Goal: Communication & Community: Share content

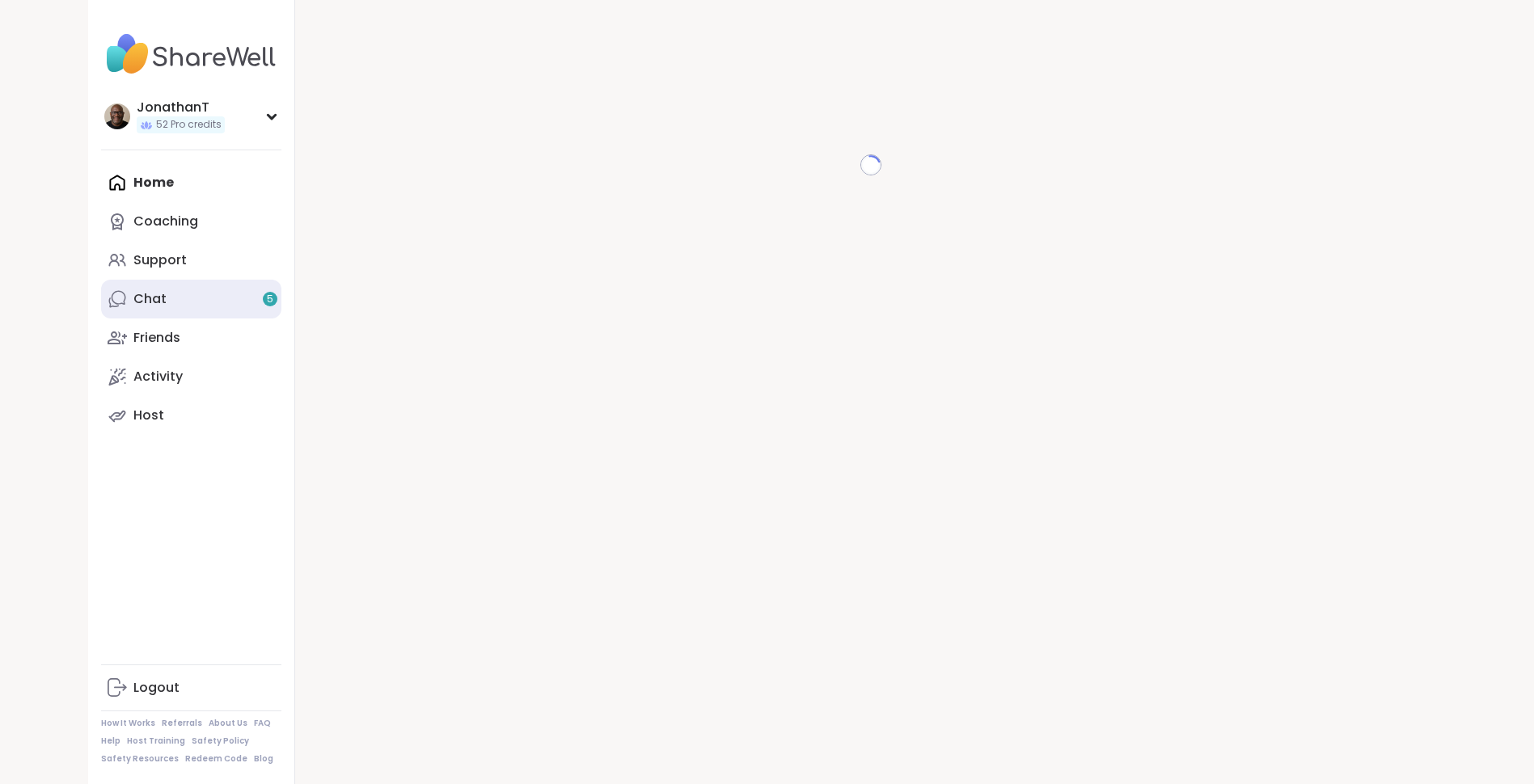
click at [215, 297] on link "Chat 5" at bounding box center [191, 299] width 181 height 39
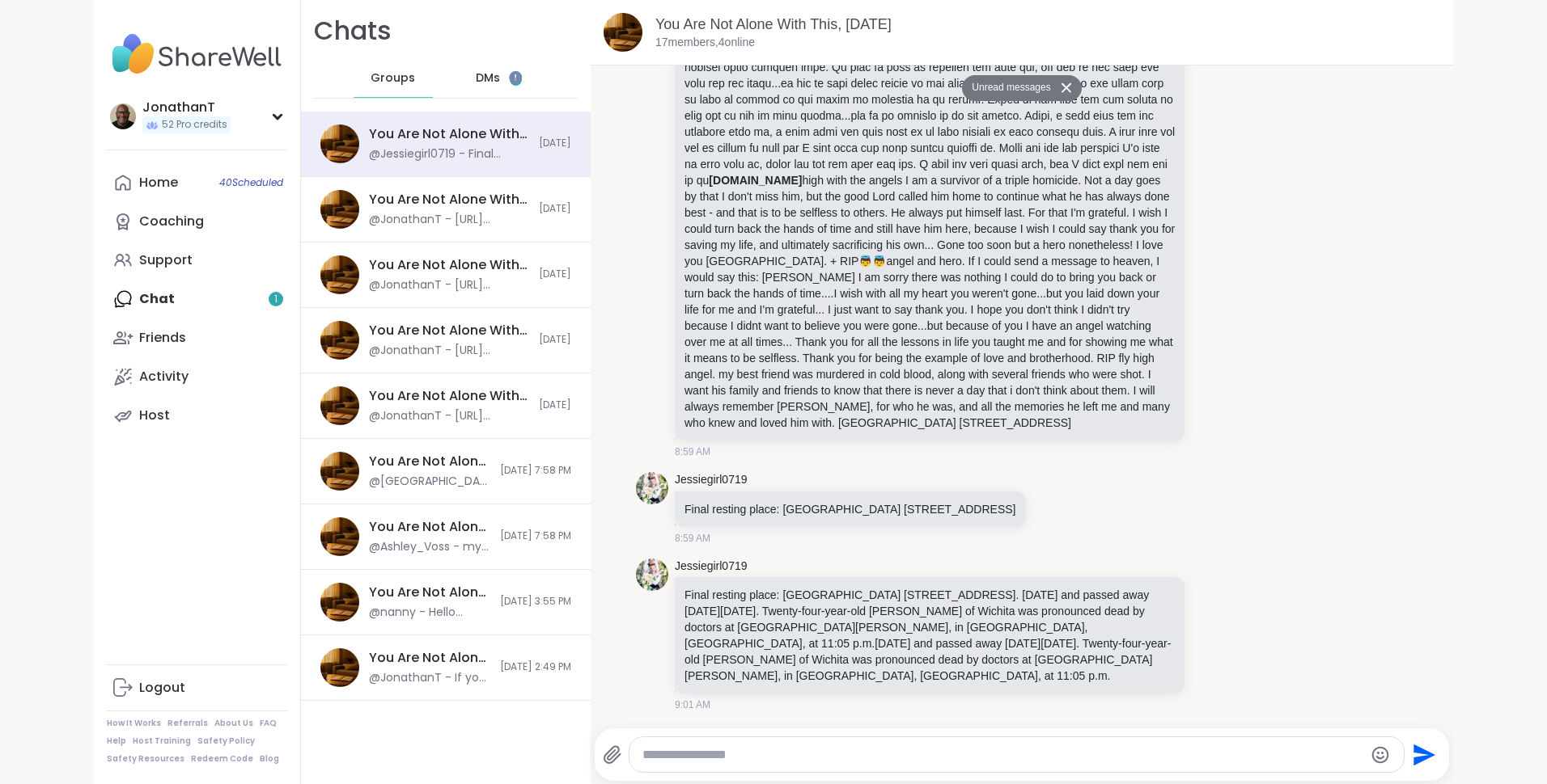
click at [482, 71] on span "DMs" at bounding box center [488, 78] width 25 height 16
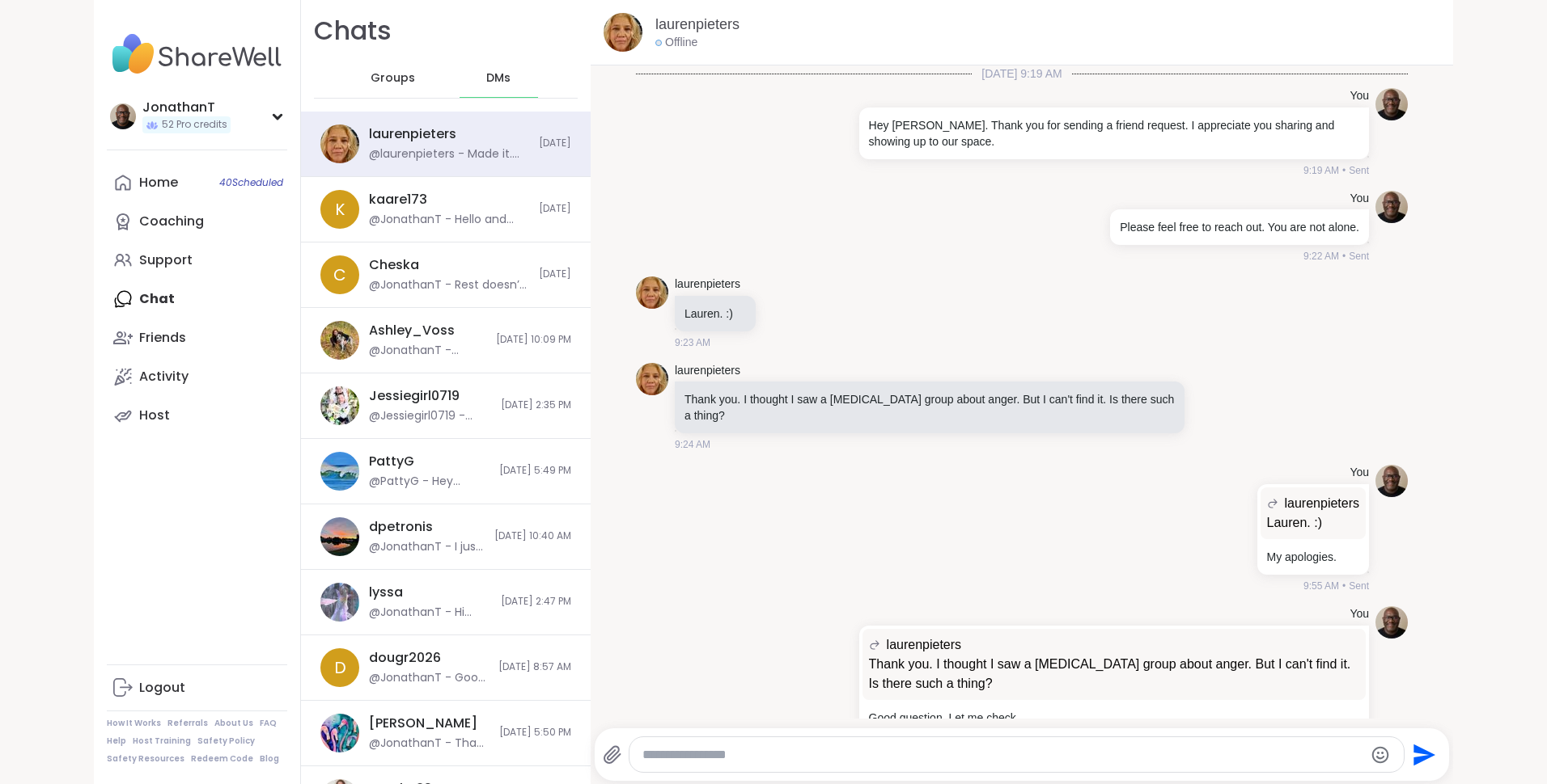
scroll to position [5377, 0]
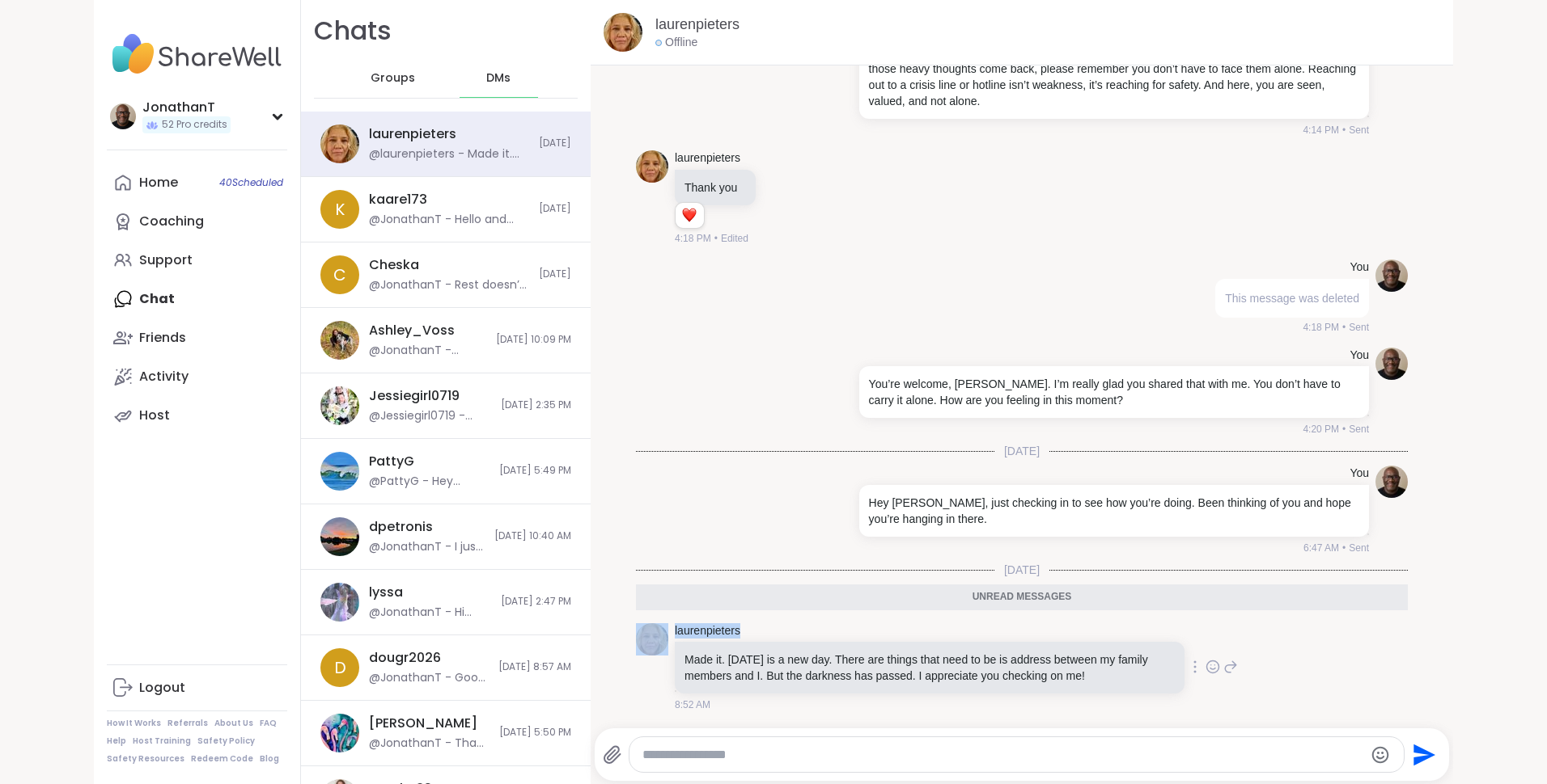
drag, startPoint x: 742, startPoint y: 632, endPoint x: 665, endPoint y: 631, distance: 77.0
click at [665, 631] on div "laurenpieters Made it. [DATE] is a new day. There are things that need to be is…" at bounding box center [1022, 668] width 772 height 103
copy div "laurenpieters"
click at [1193, 661] on icon at bounding box center [1194, 666] width 3 height 13
click at [1167, 688] on icon at bounding box center [1175, 690] width 16 height 16
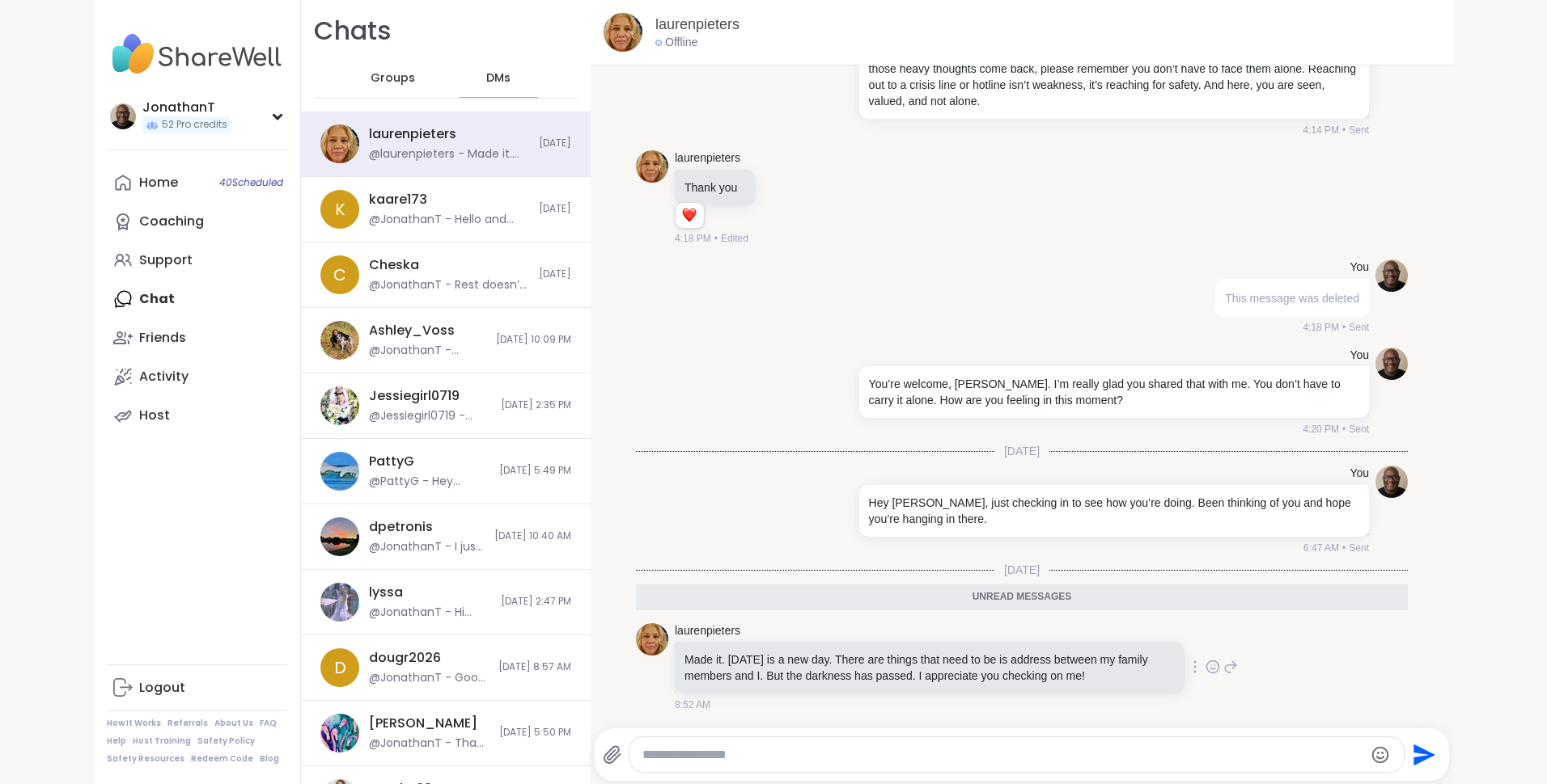
click at [706, 744] on div at bounding box center [1016, 754] width 774 height 34
click at [692, 755] on textarea "Type your message" at bounding box center [1001, 755] width 720 height 16
paste textarea "**********"
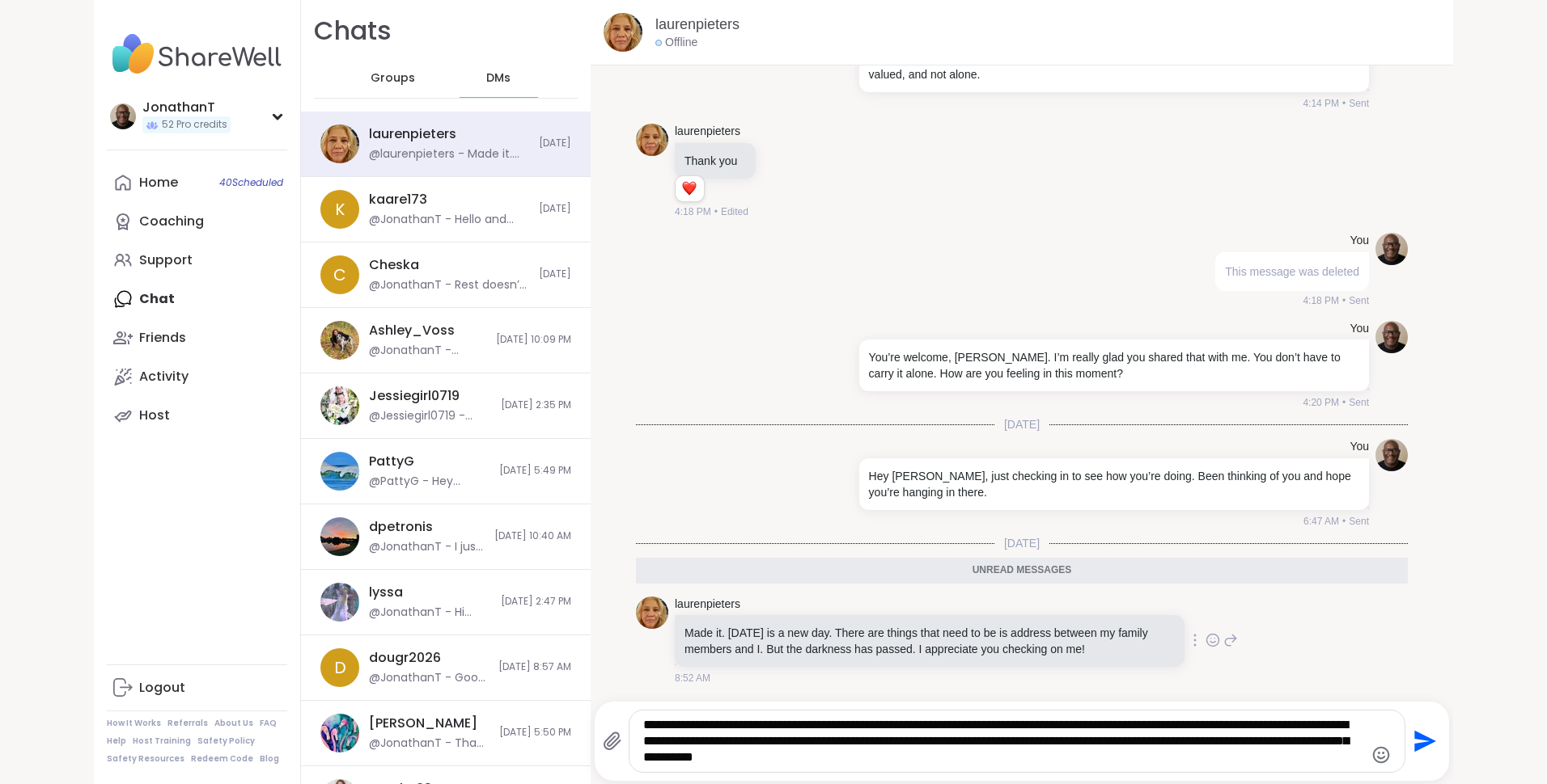
click at [948, 725] on textarea "**********" at bounding box center [1002, 741] width 720 height 48
type textarea "**********"
click at [1414, 733] on icon "Send" at bounding box center [1424, 742] width 22 height 22
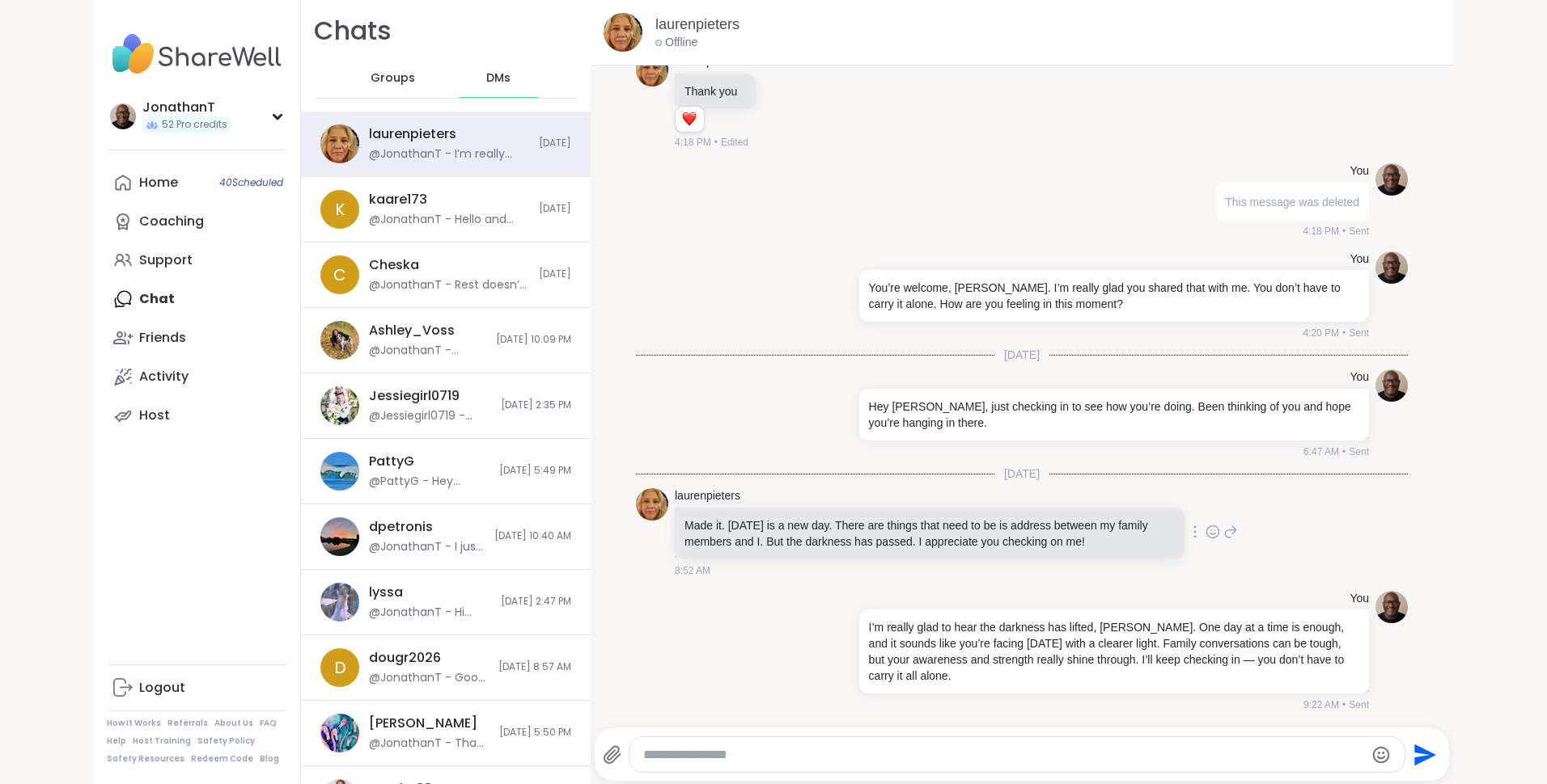
scroll to position [5497, 0]
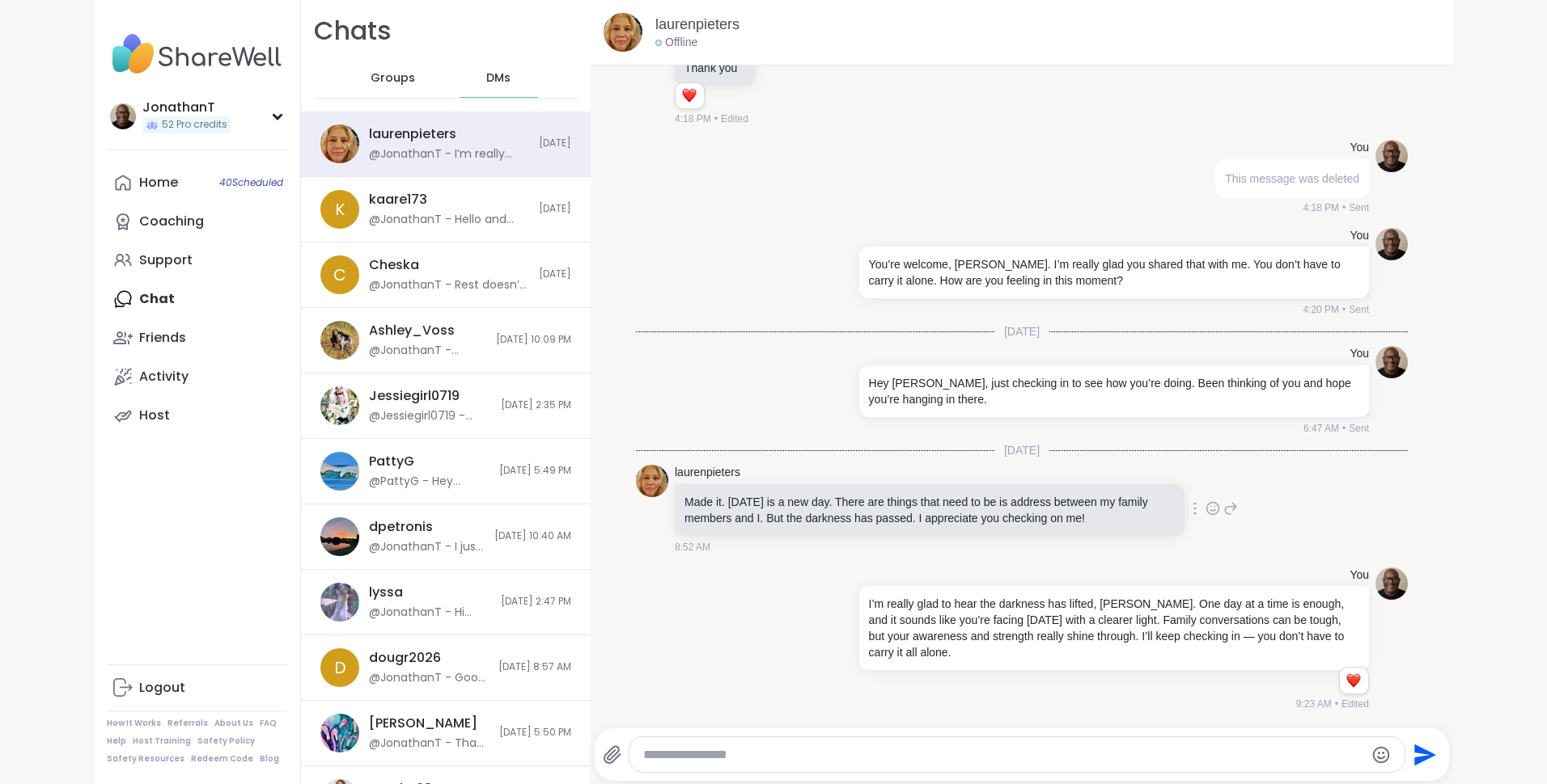
click at [398, 78] on span "Groups" at bounding box center [392, 78] width 44 height 16
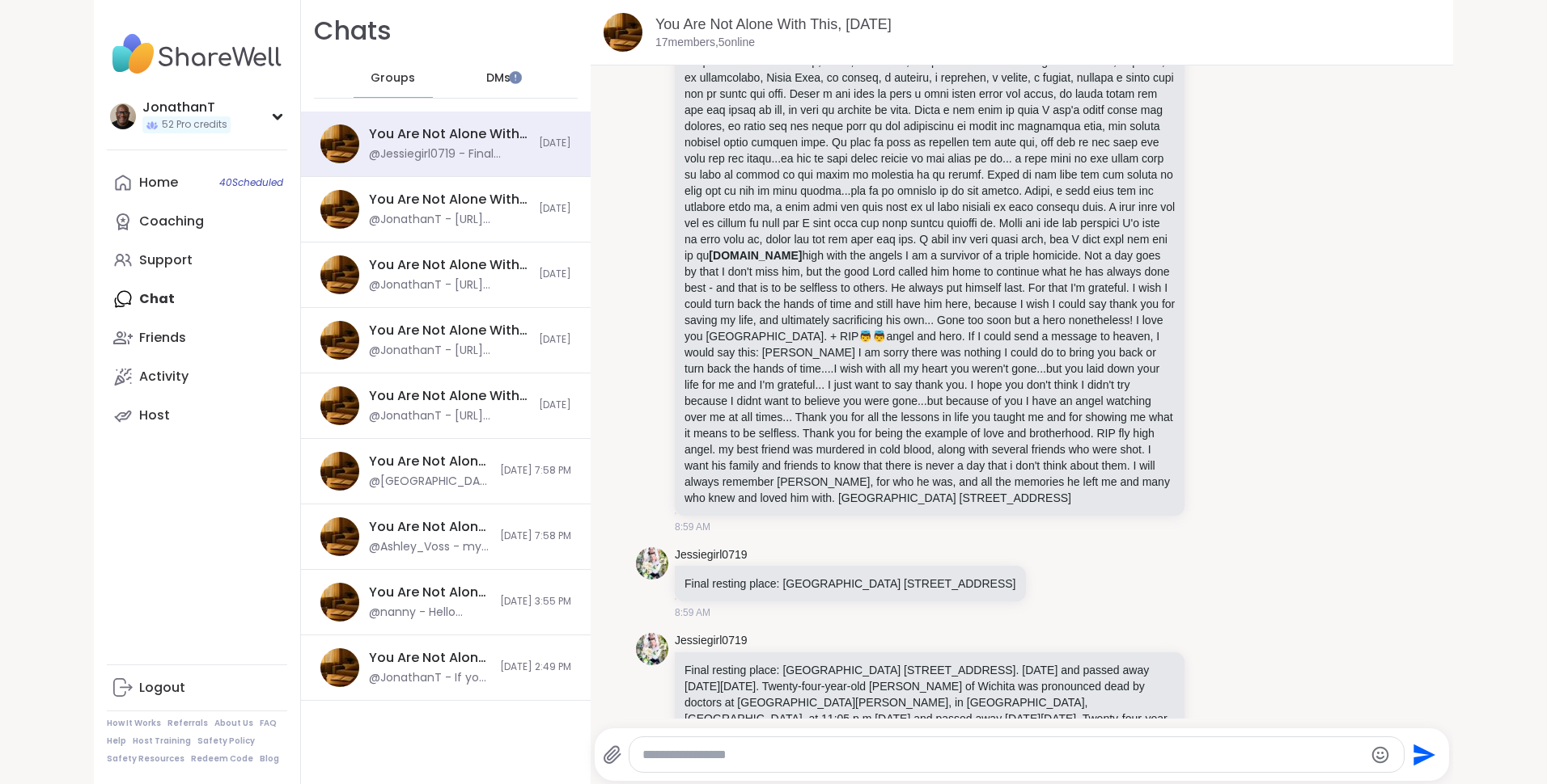
scroll to position [1642, 0]
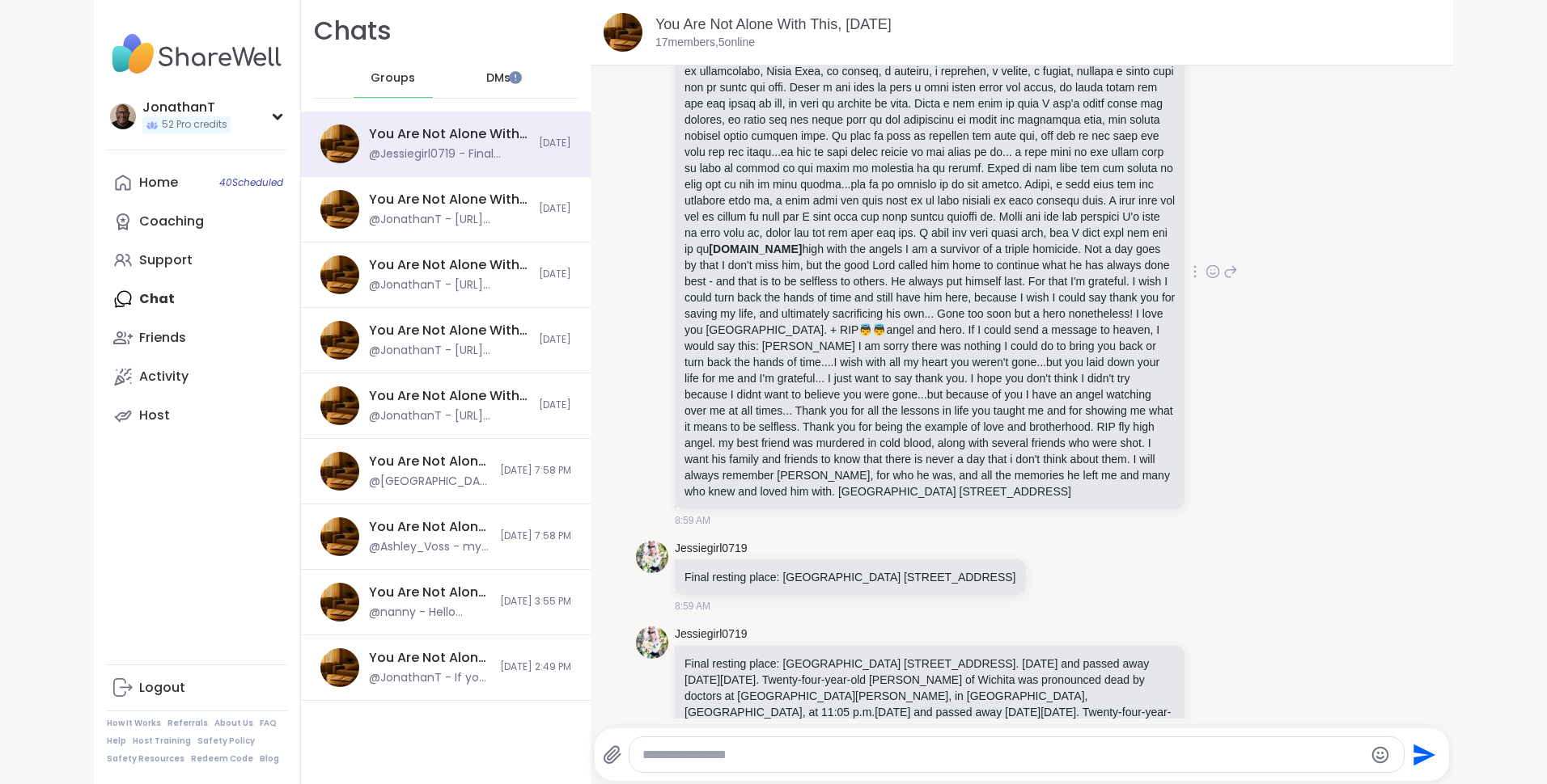
click at [1205, 280] on icon at bounding box center [1212, 272] width 15 height 16
click at [1077, 253] on div "Select Reaction: Heart" at bounding box center [1084, 245] width 15 height 15
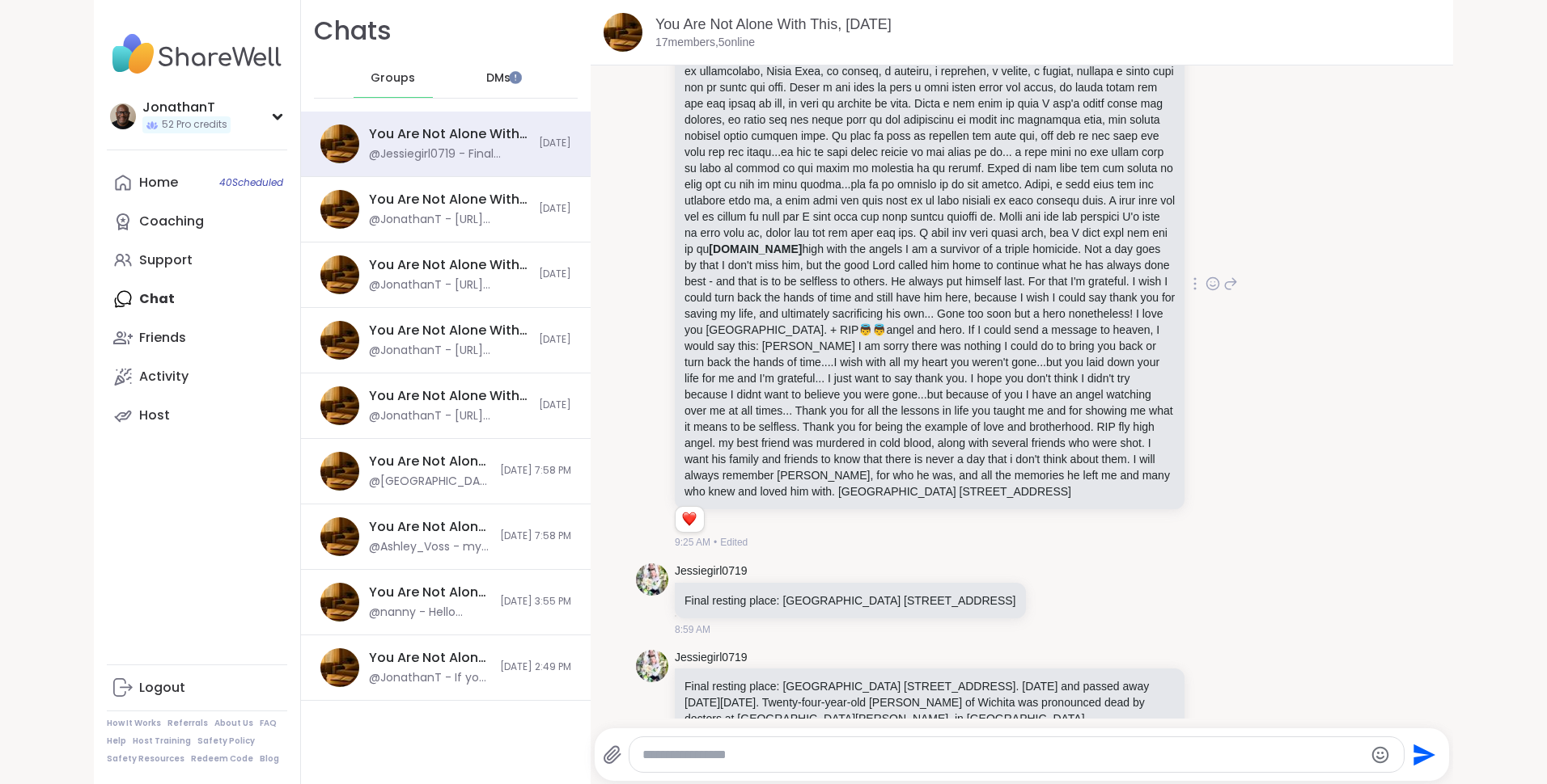
scroll to position [1781, 0]
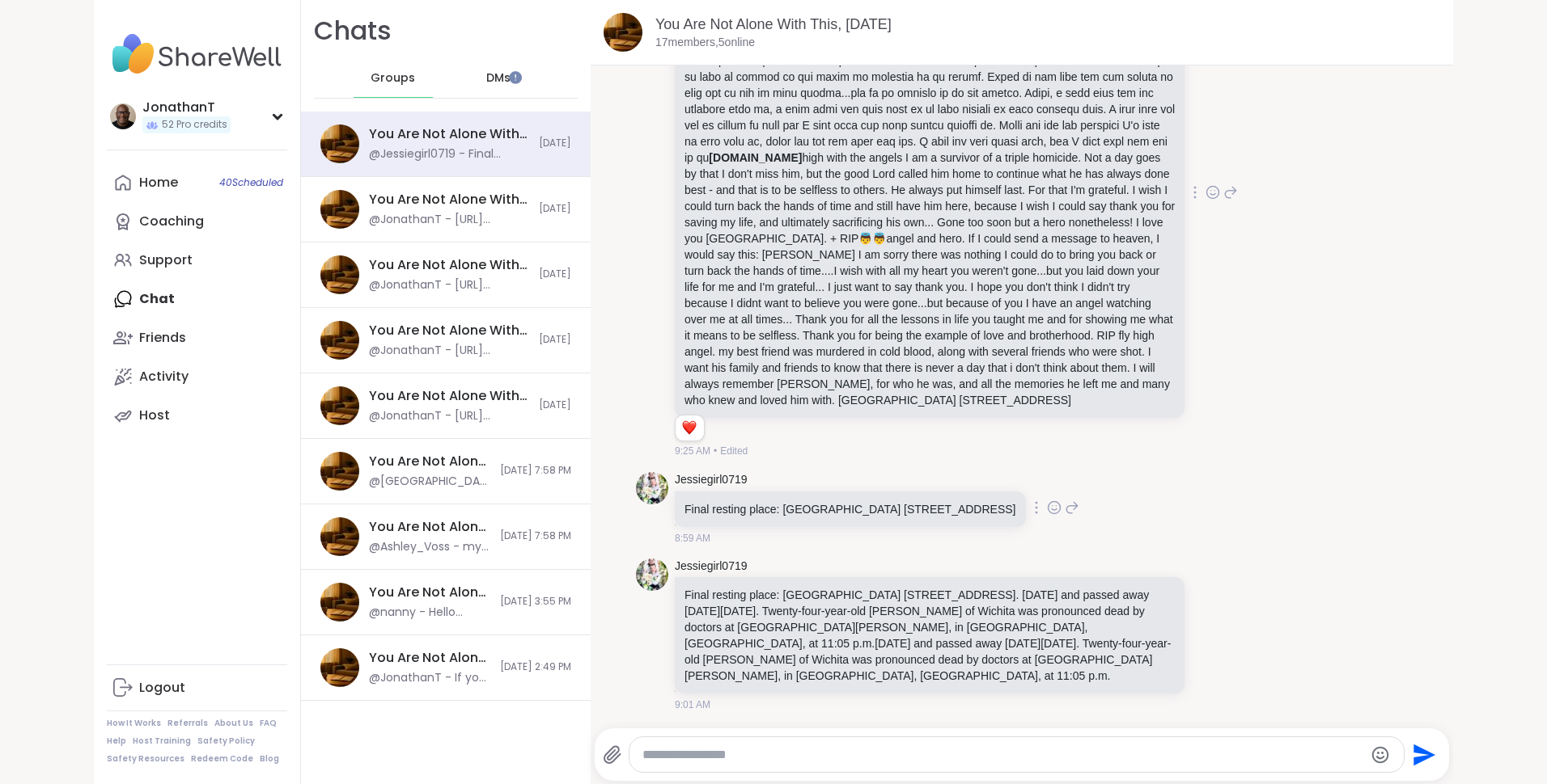
click at [1061, 508] on icon at bounding box center [1053, 507] width 15 height 16
click at [941, 470] on button "Select Reaction: Heart" at bounding box center [925, 482] width 32 height 32
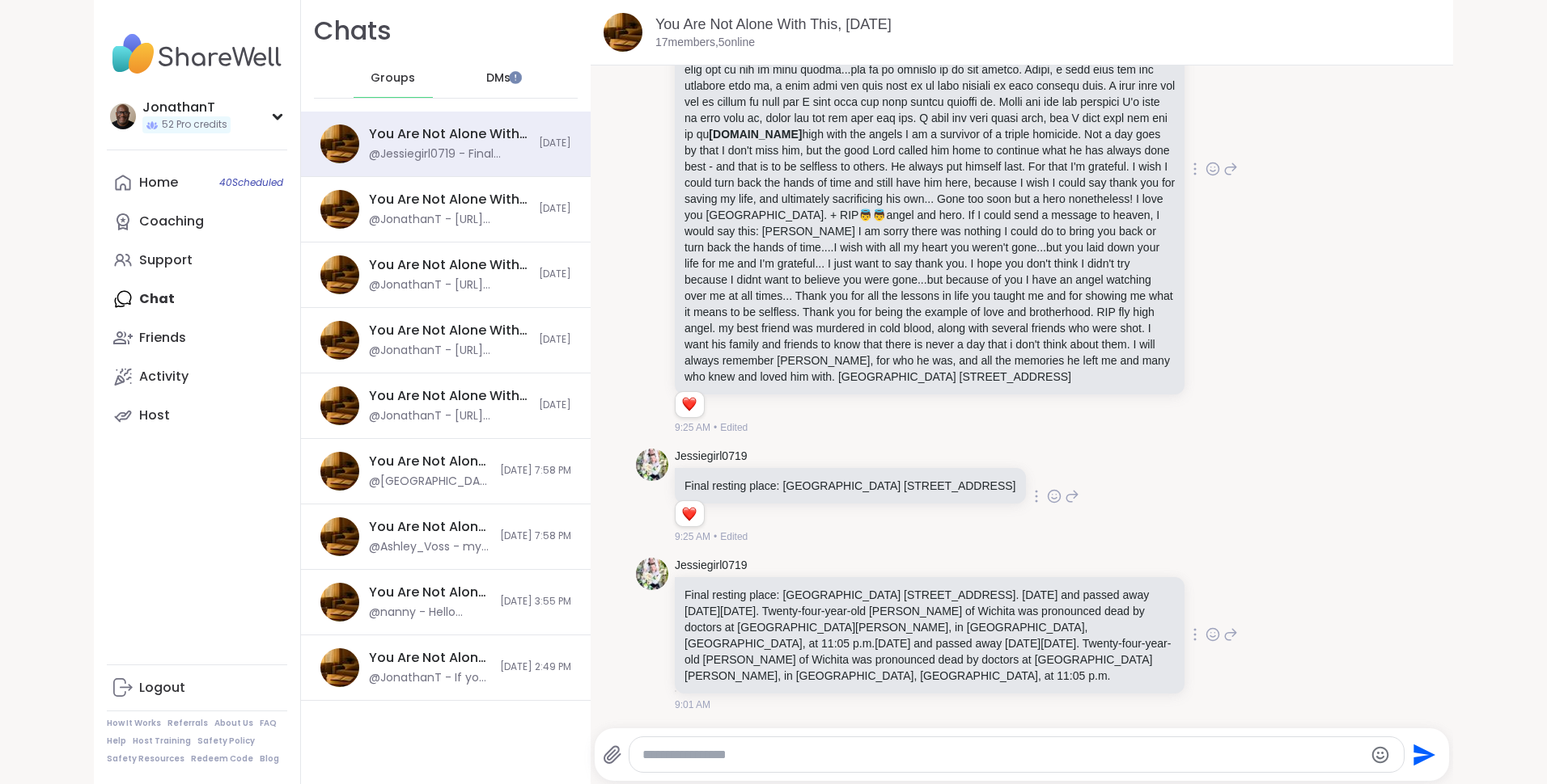
click at [1205, 643] on icon at bounding box center [1212, 635] width 15 height 16
click at [1077, 616] on div "Select Reaction: Heart" at bounding box center [1084, 608] width 15 height 15
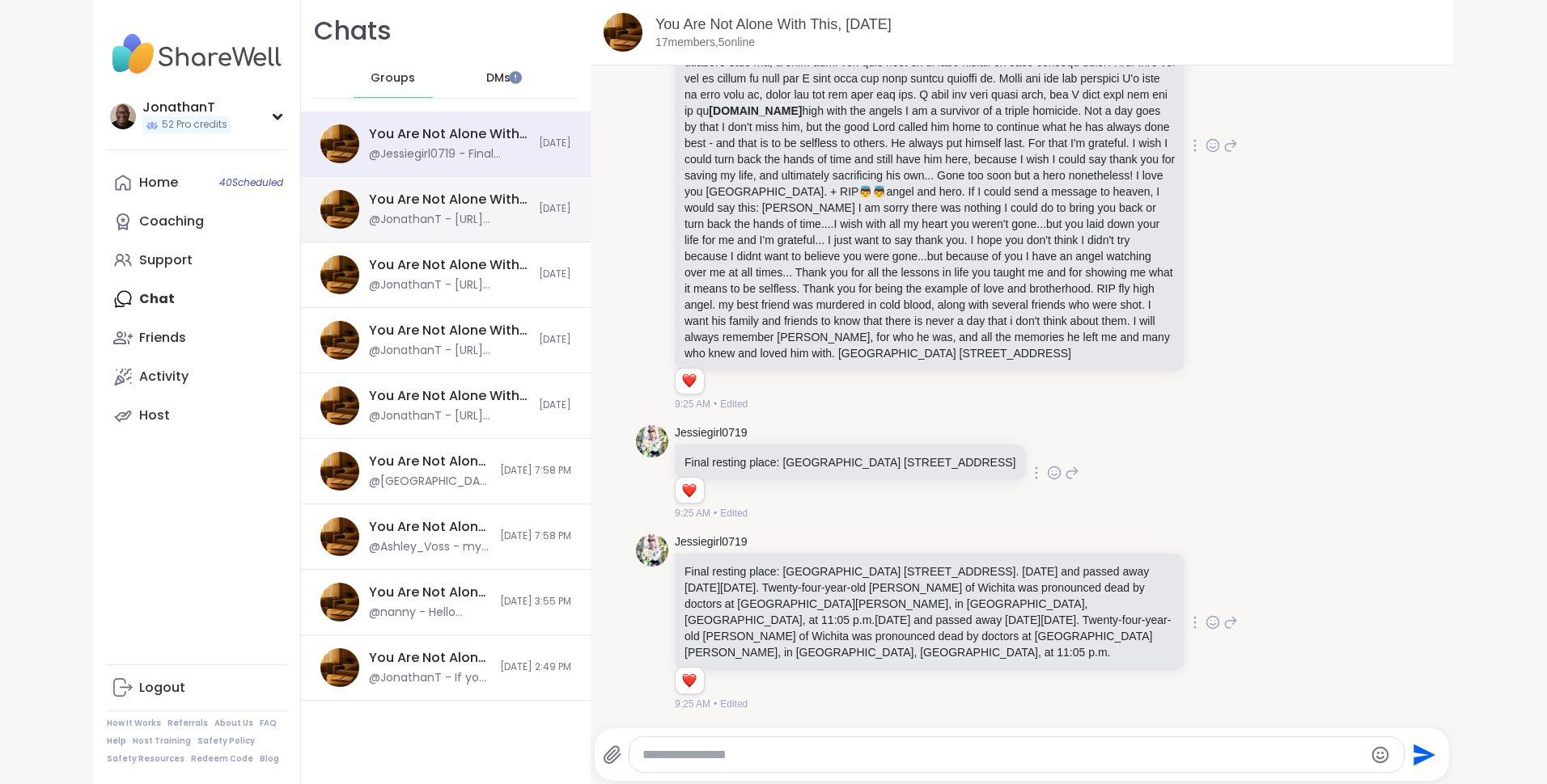
click at [497, 212] on div "@JonathanT - [URL][DOMAIN_NAME]" at bounding box center [449, 220] width 160 height 16
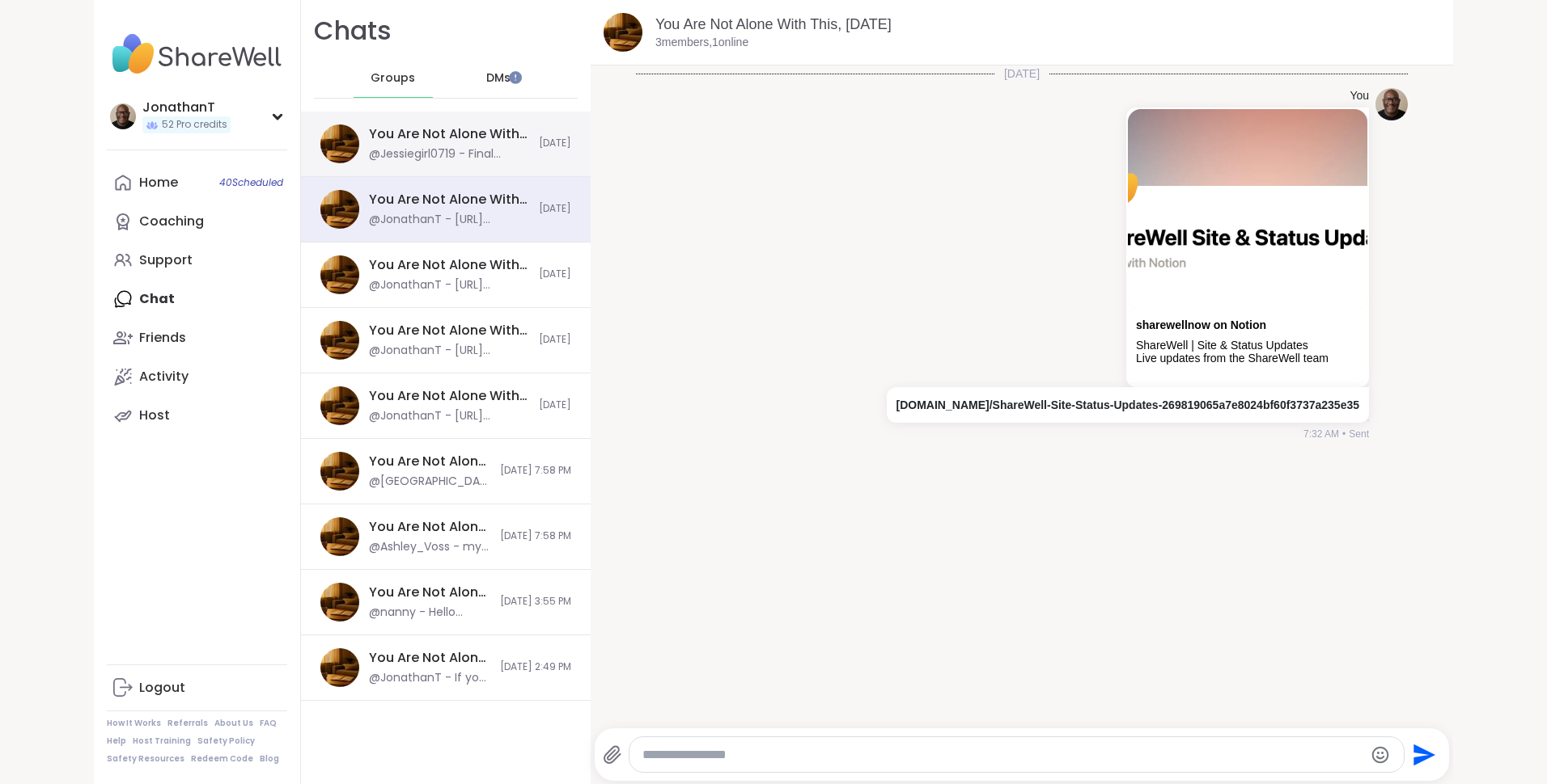
click at [467, 141] on div "You Are Not Alone With This, [DATE]" at bounding box center [449, 134] width 160 height 18
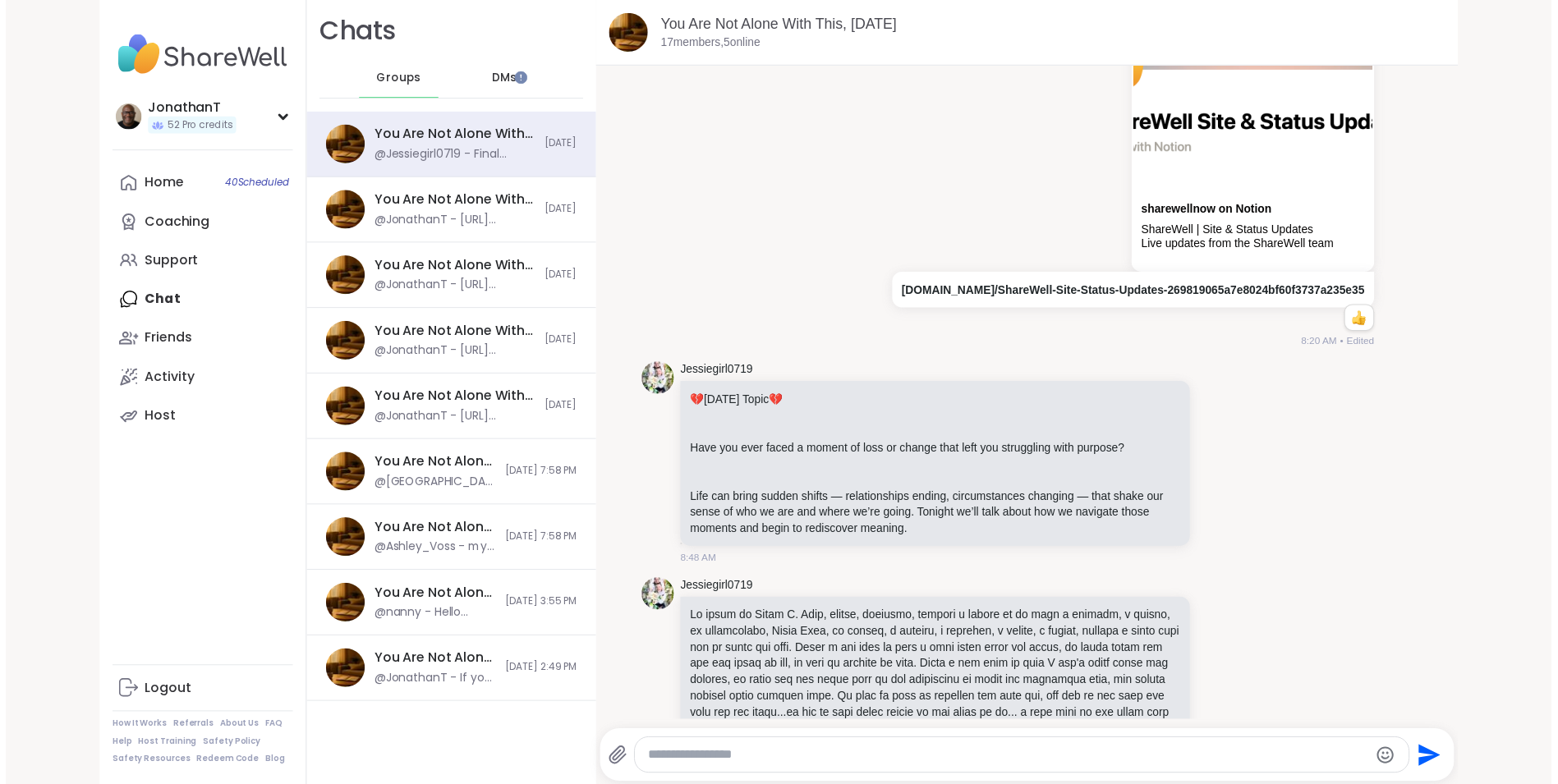
scroll to position [1095, 0]
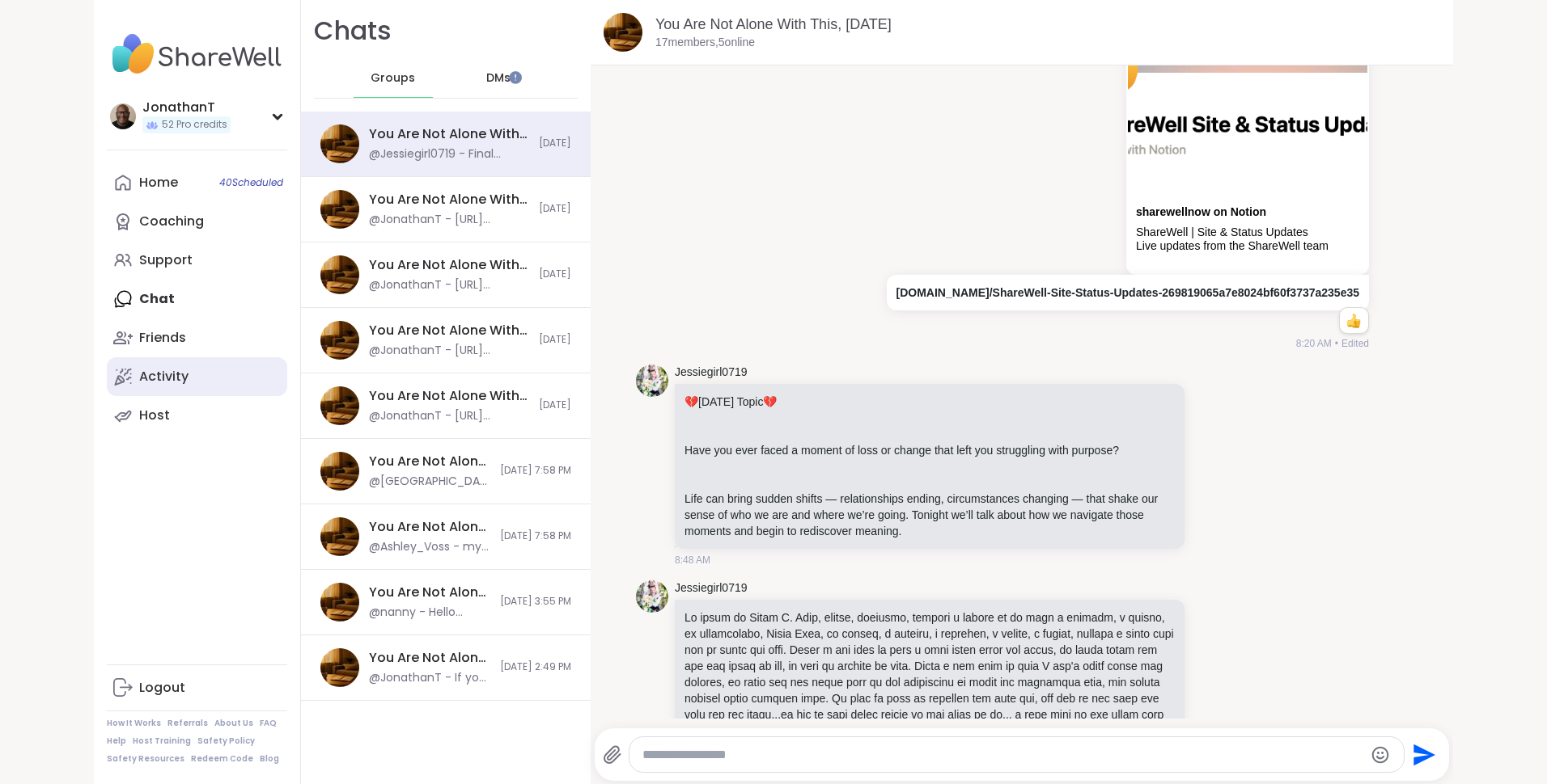
click at [170, 380] on div "Activity" at bounding box center [164, 377] width 49 height 18
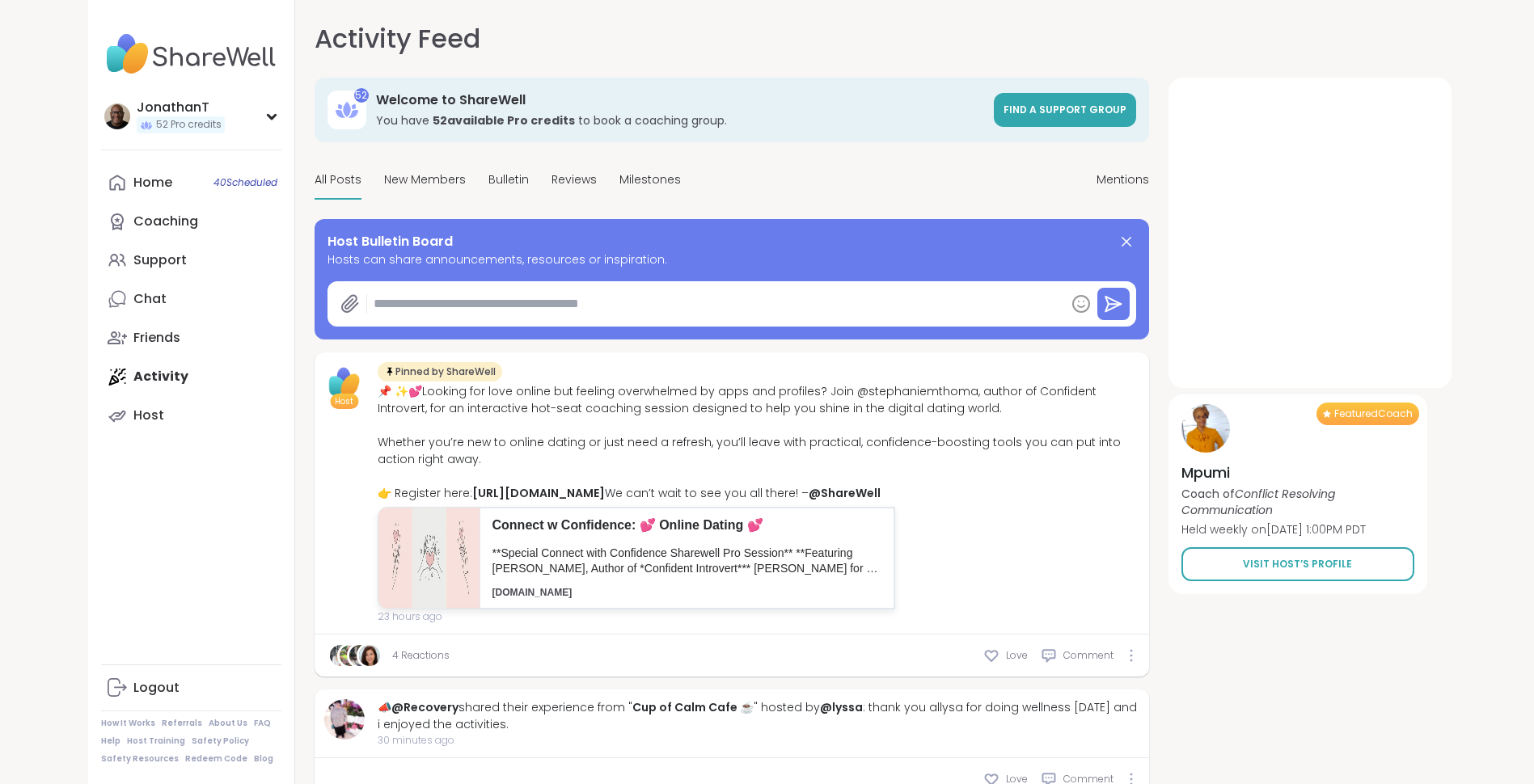
click at [660, 305] on textarea at bounding box center [715, 303] width 698 height 32
paste textarea "**********"
type textarea "*"
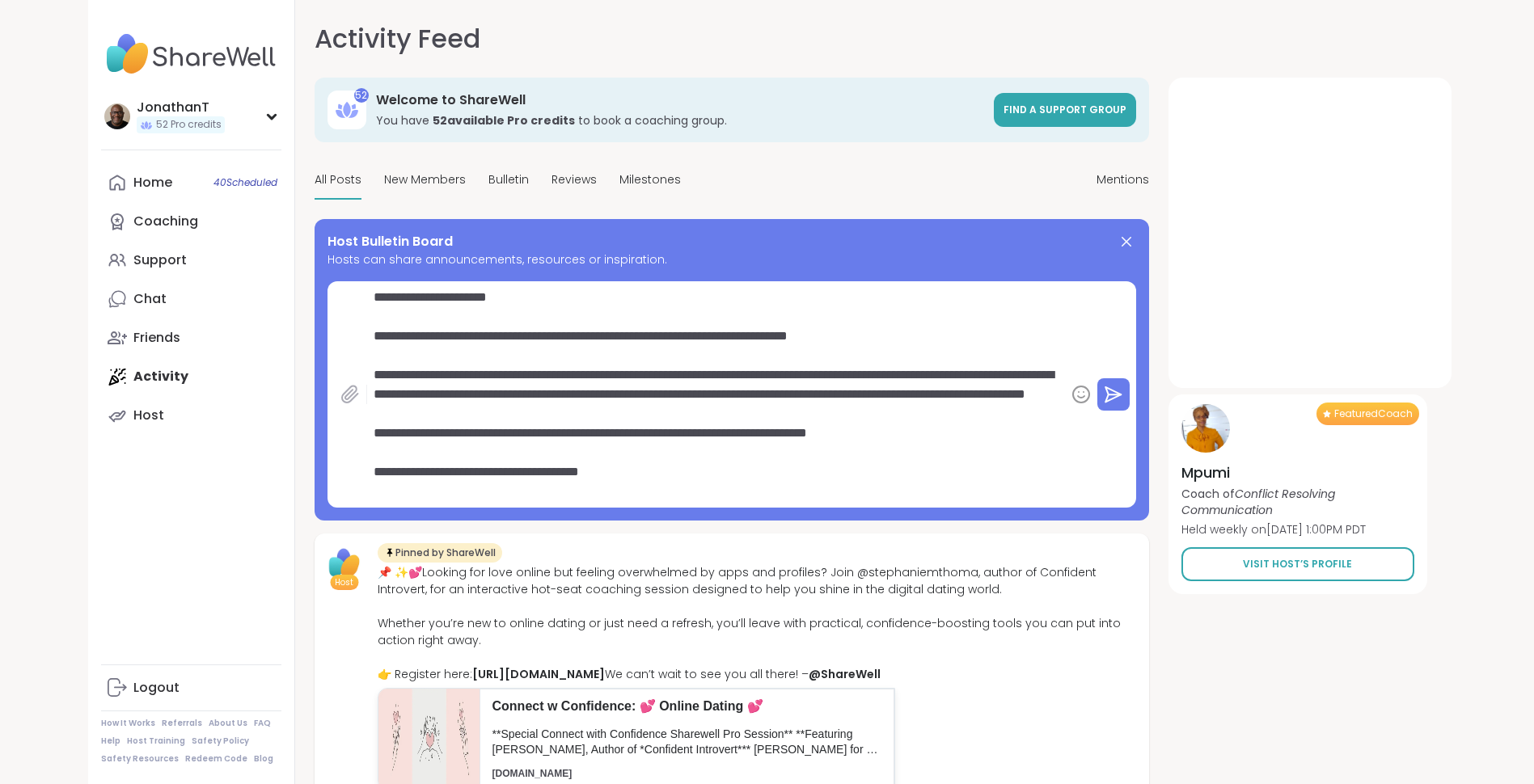
type textarea "**********"
click at [350, 399] on icon at bounding box center [350, 394] width 20 height 20
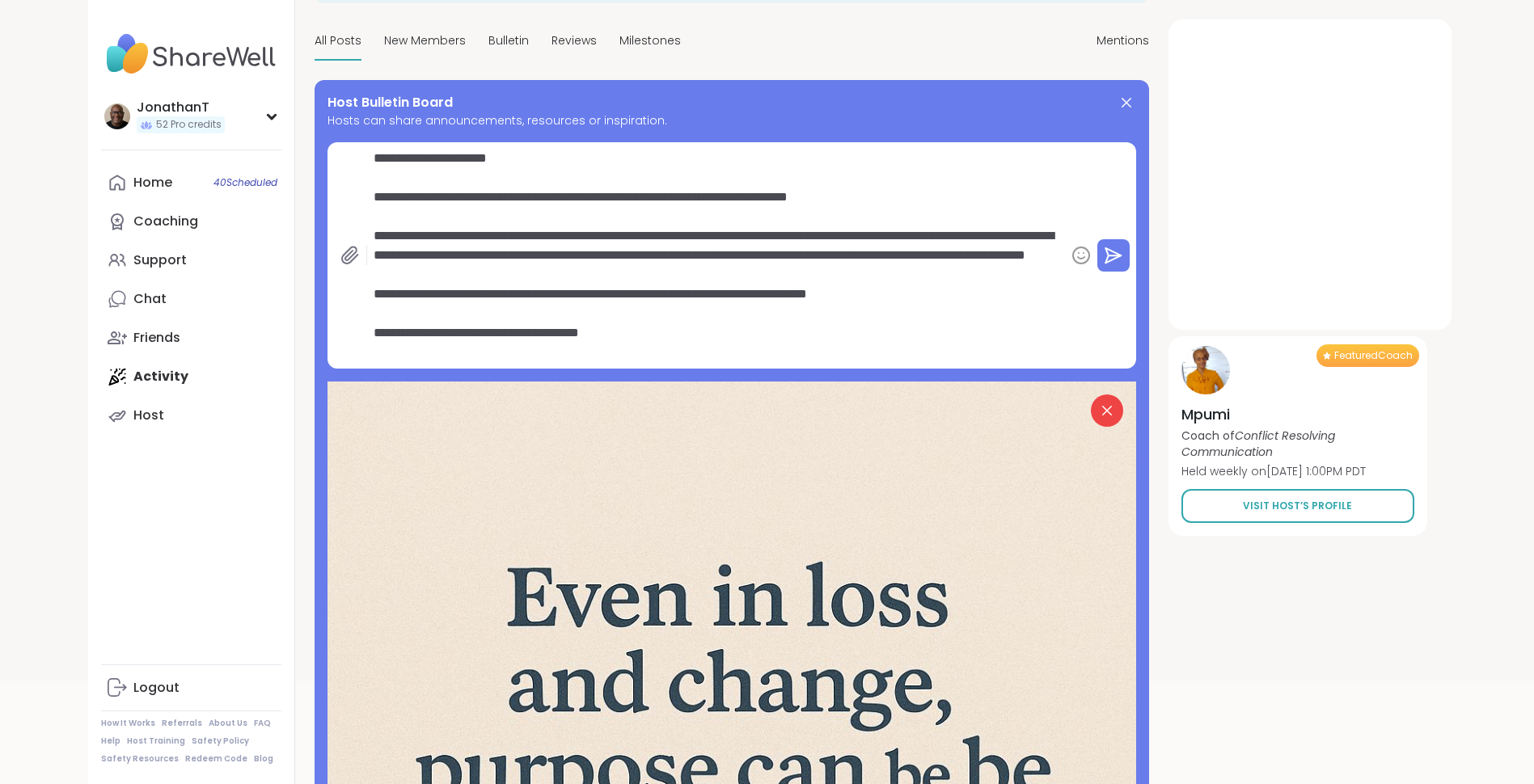
scroll to position [135, 0]
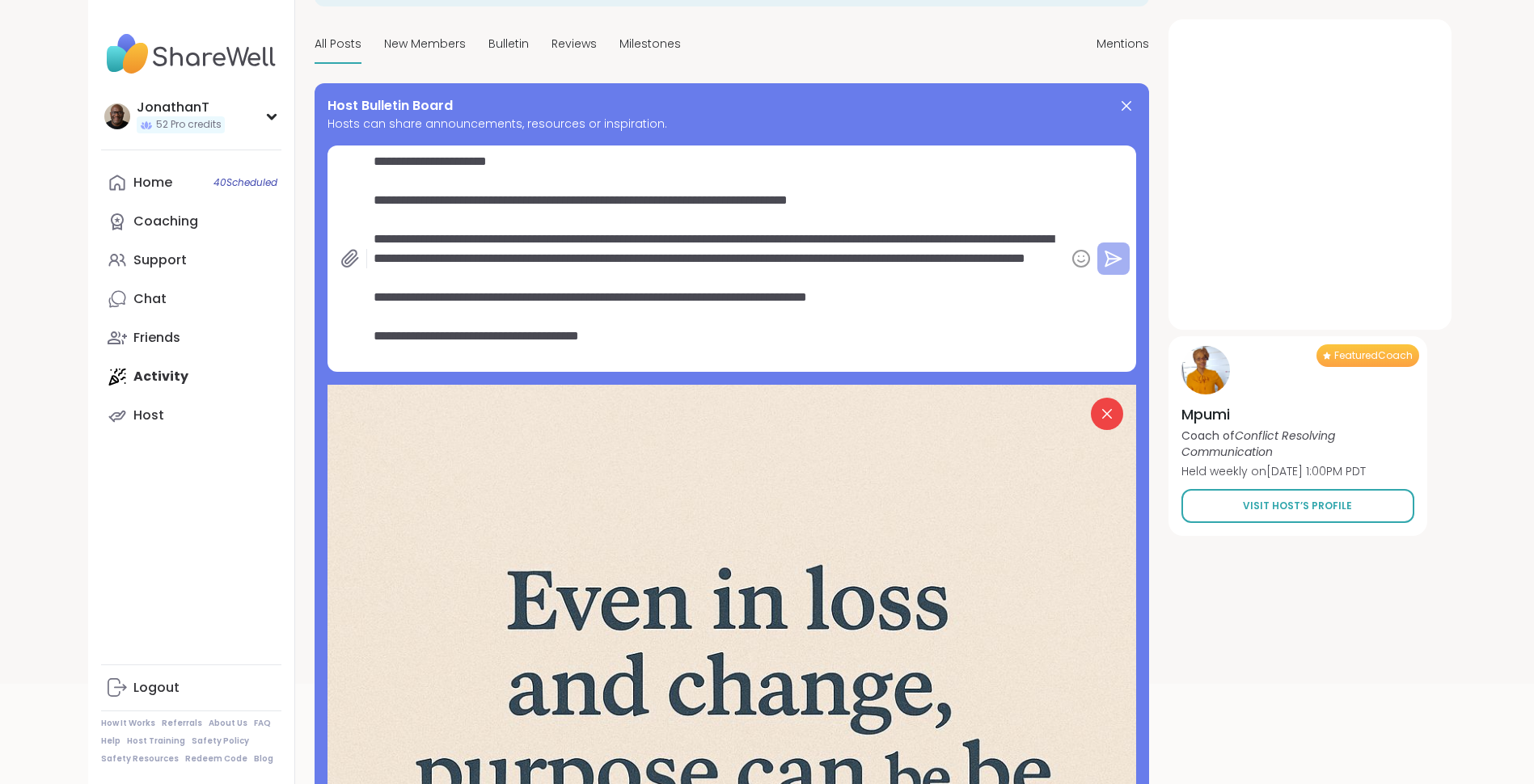
click at [1112, 259] on icon at bounding box center [1114, 259] width 13 height 0
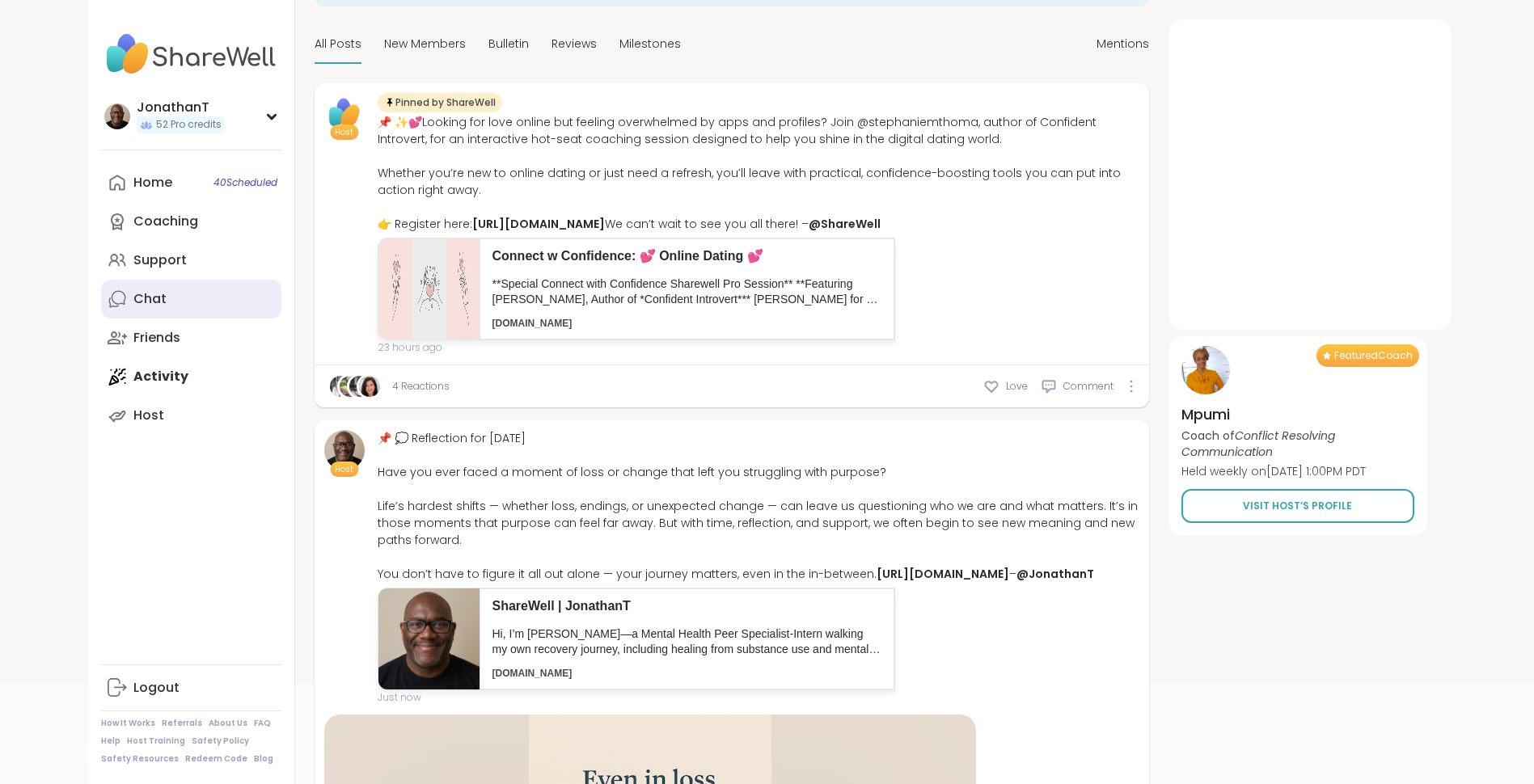
click at [144, 291] on div "Chat" at bounding box center [150, 299] width 33 height 18
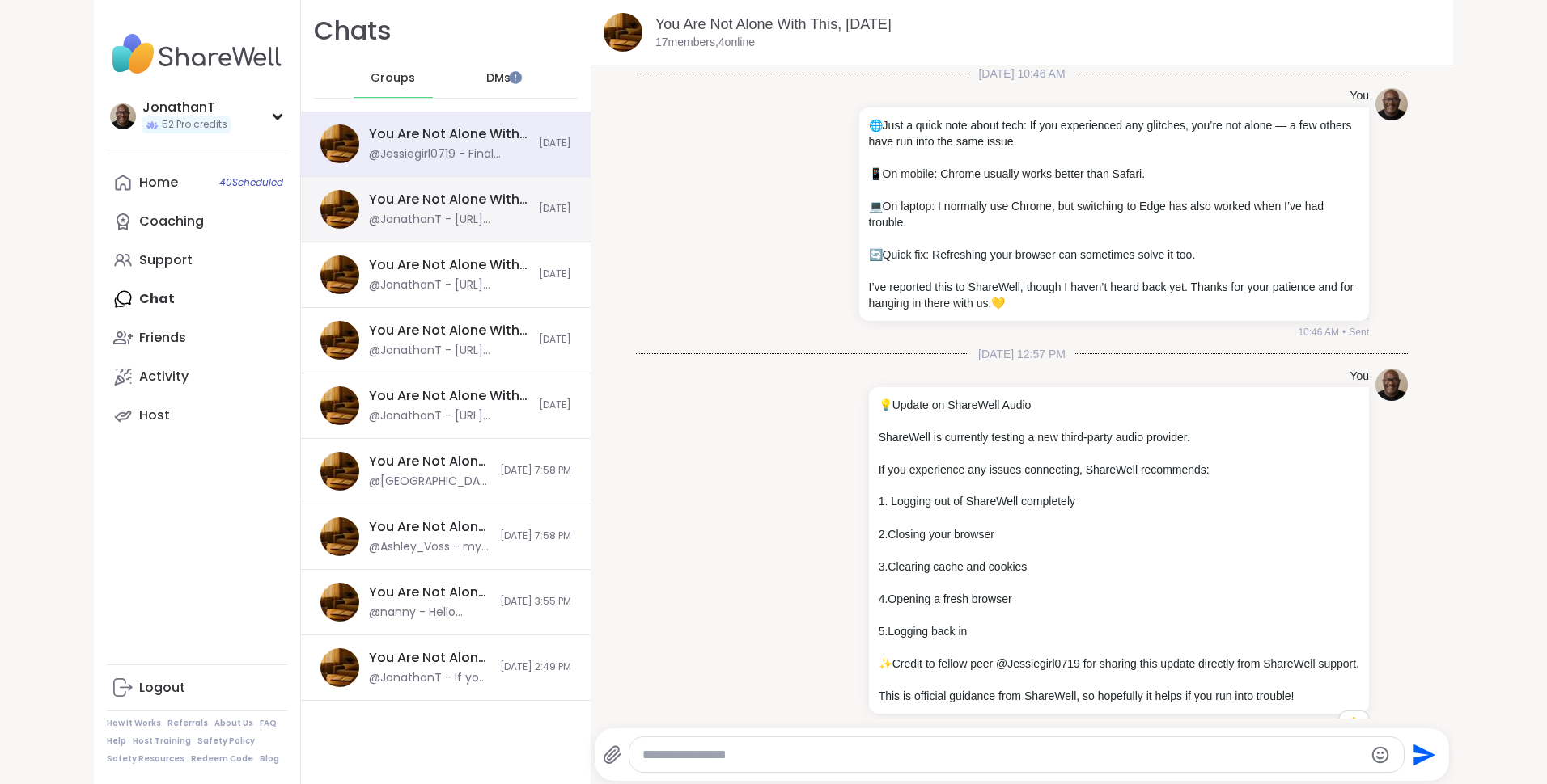
click at [479, 206] on div "You Are Not Alone With This, [DATE]" at bounding box center [449, 199] width 160 height 18
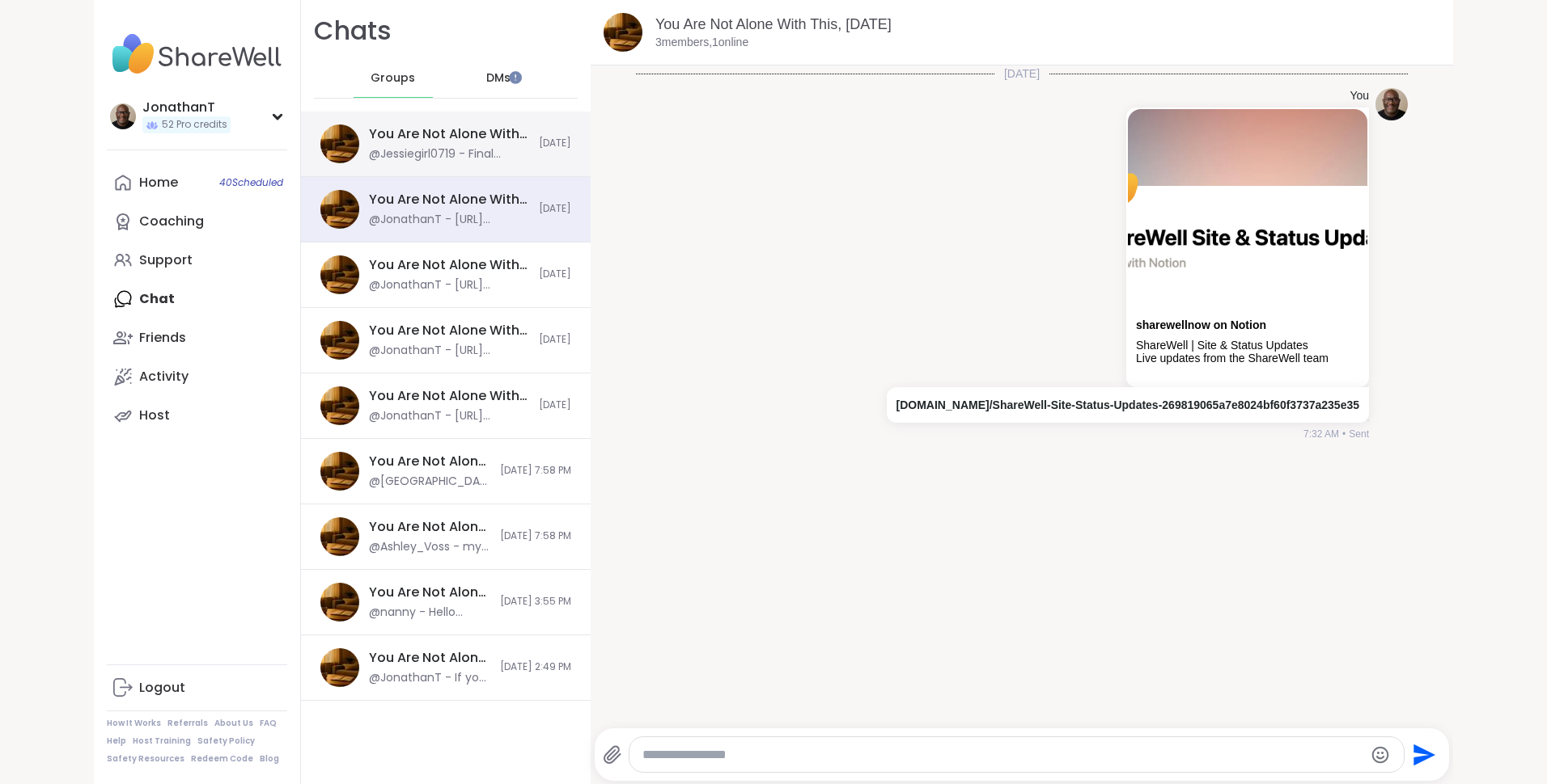
click at [490, 163] on div "You Are Not Alone With This, [DATE] @Jessiegirl0719 - Final resting place: [GEO…" at bounding box center [446, 144] width 290 height 66
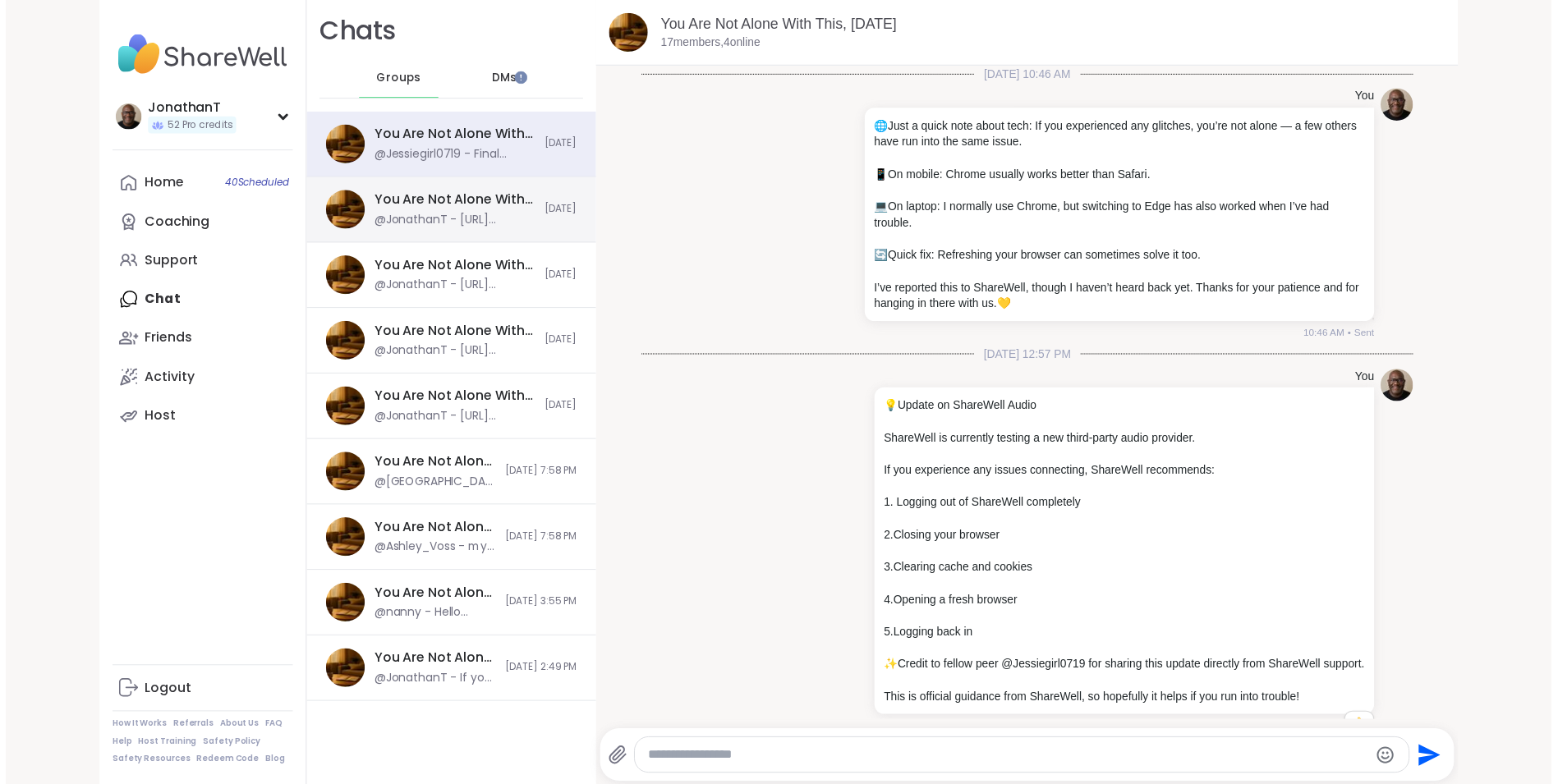
scroll to position [1856, 0]
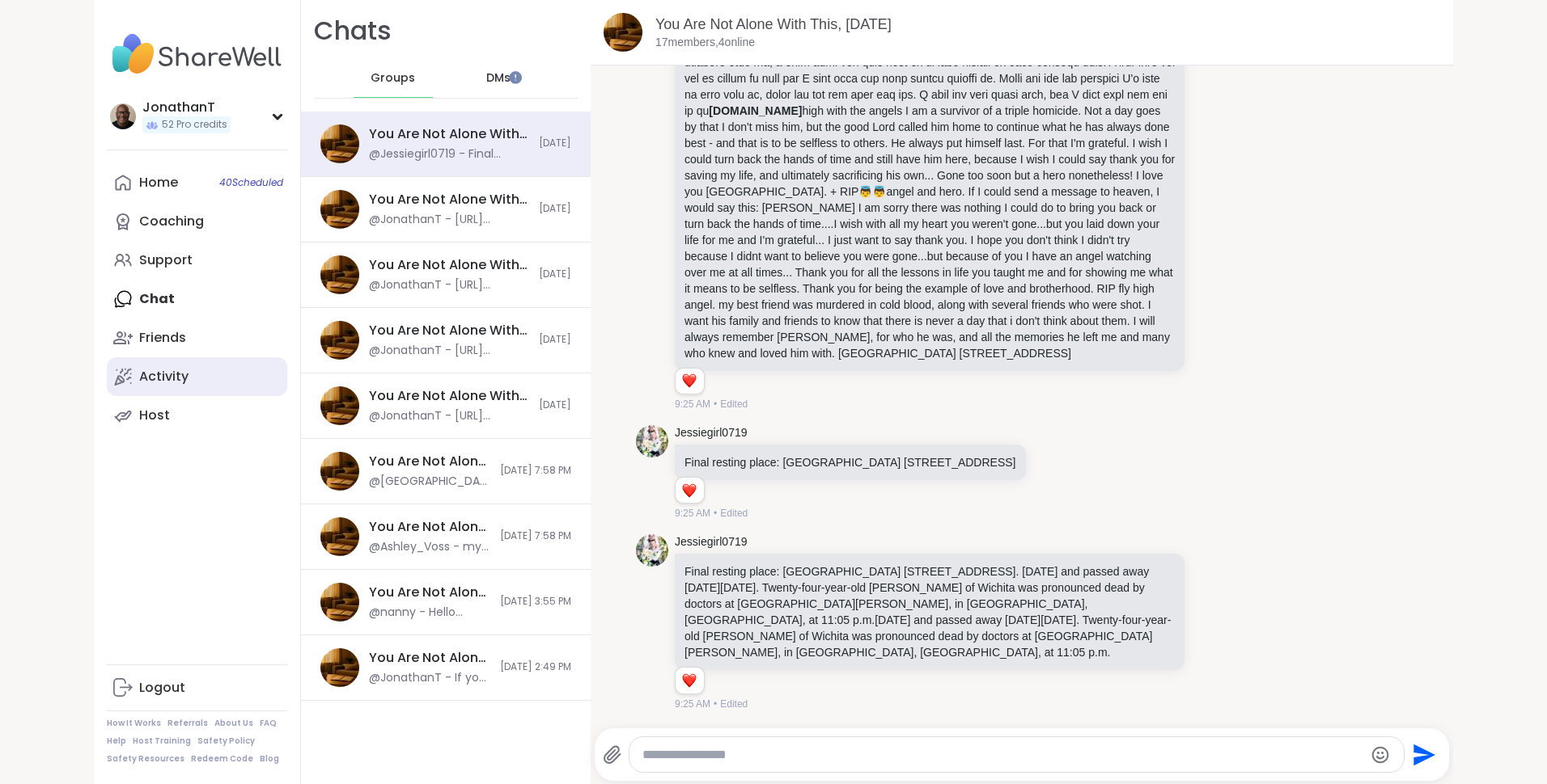
click at [141, 374] on div "Activity" at bounding box center [164, 377] width 49 height 18
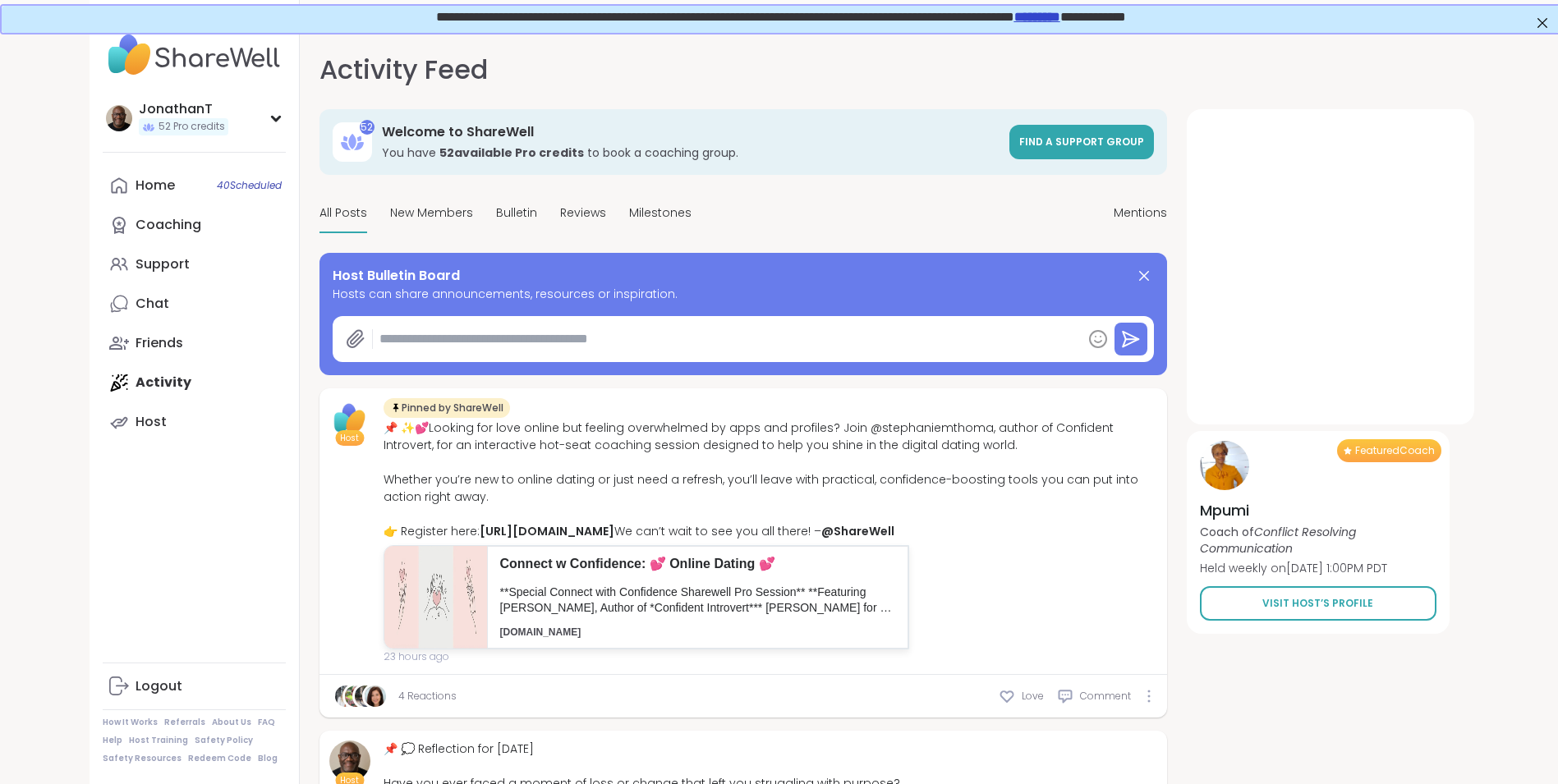
type textarea "*"
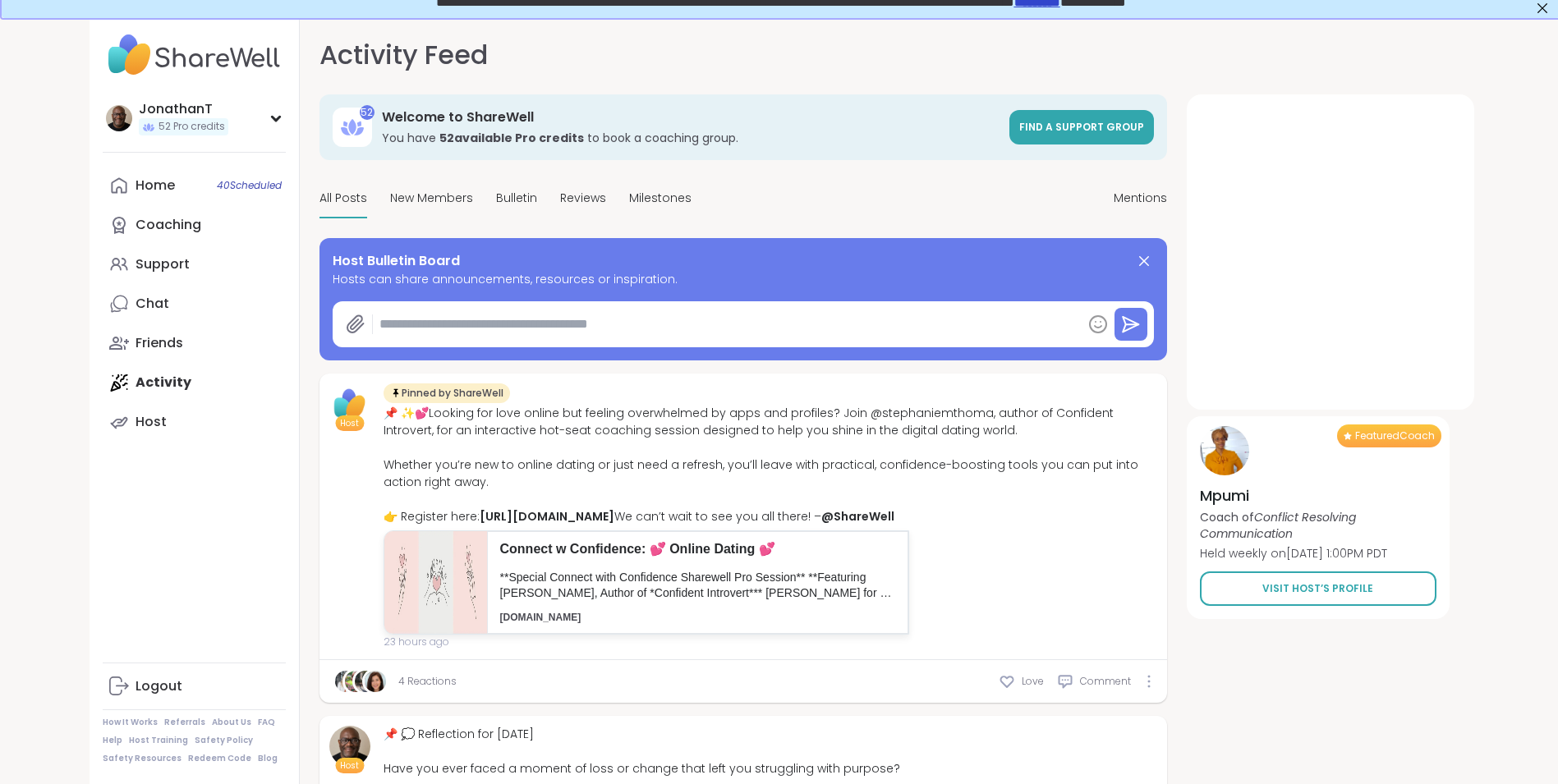
scroll to position [3, 0]
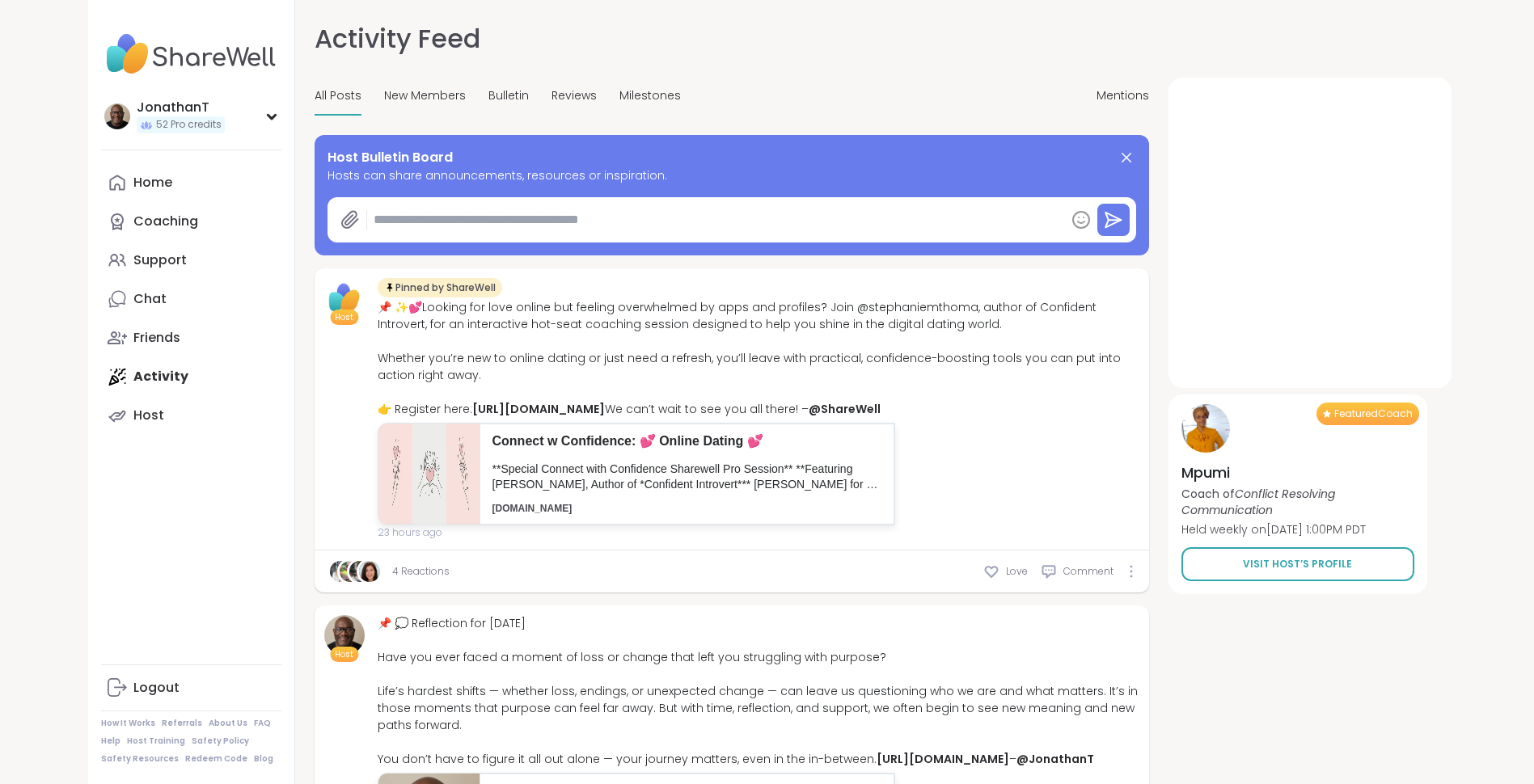
type textarea "*"
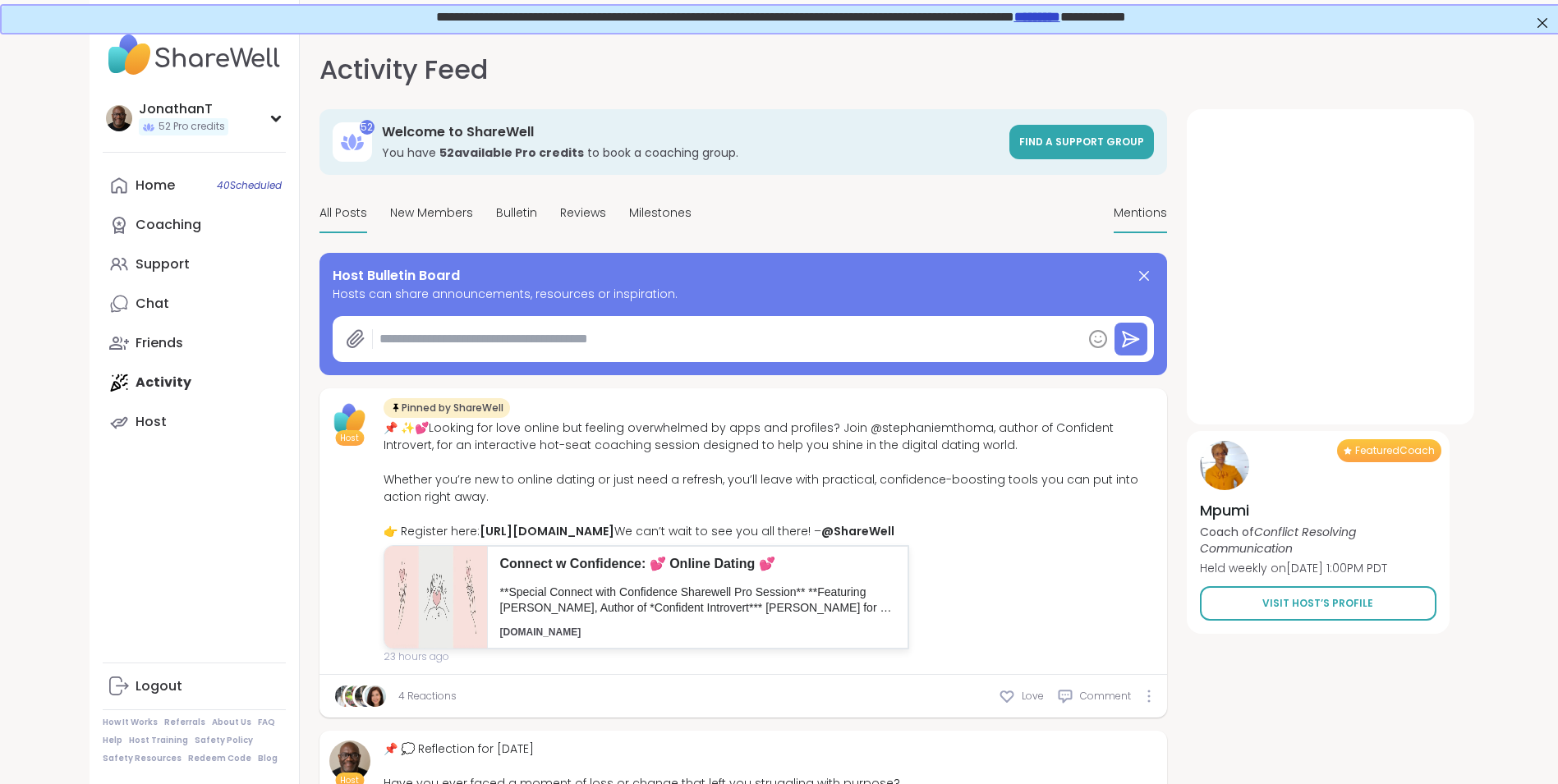
click at [1135, 210] on span "Mentions" at bounding box center [1140, 212] width 54 height 17
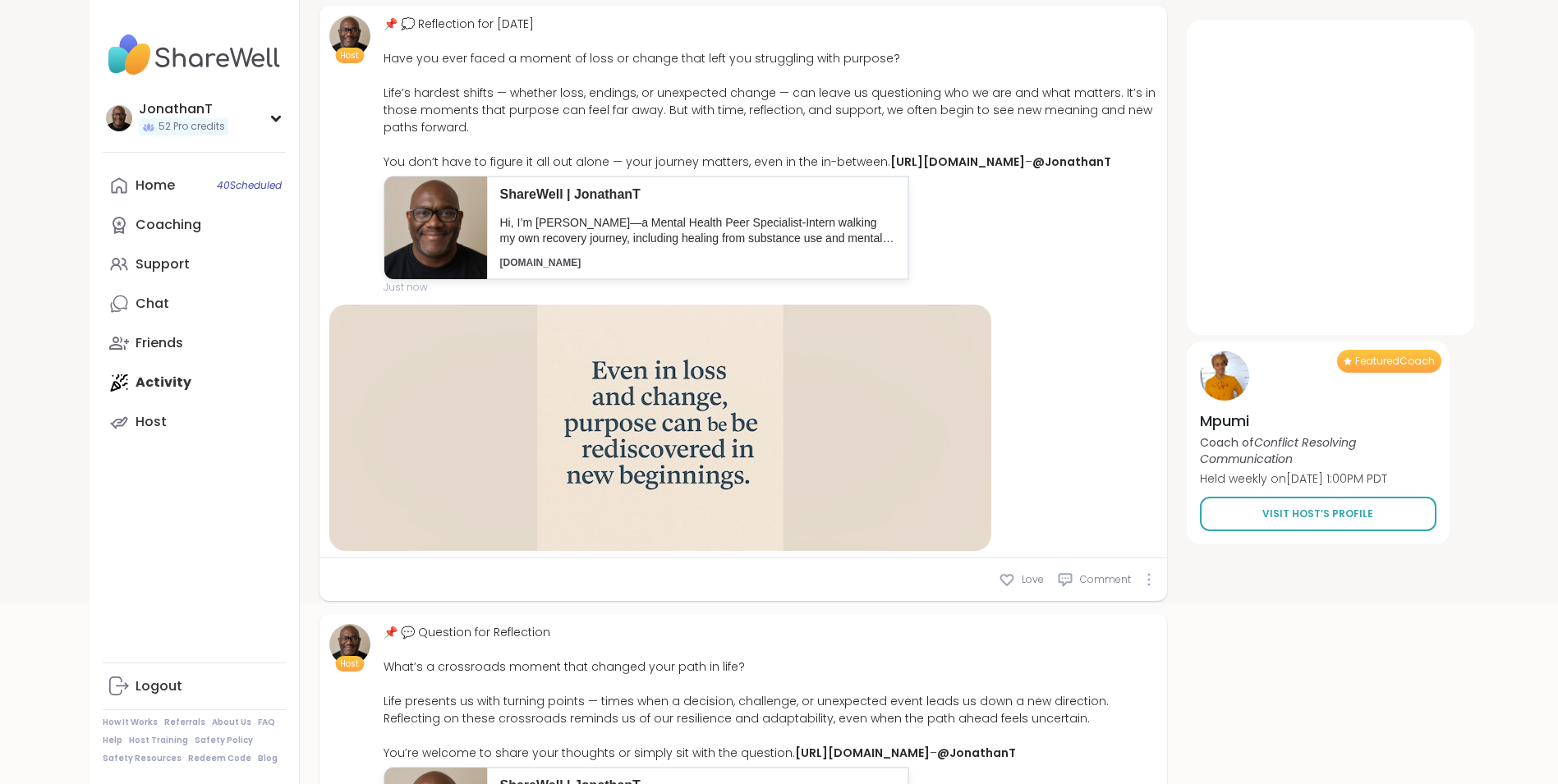
scroll to position [240, 0]
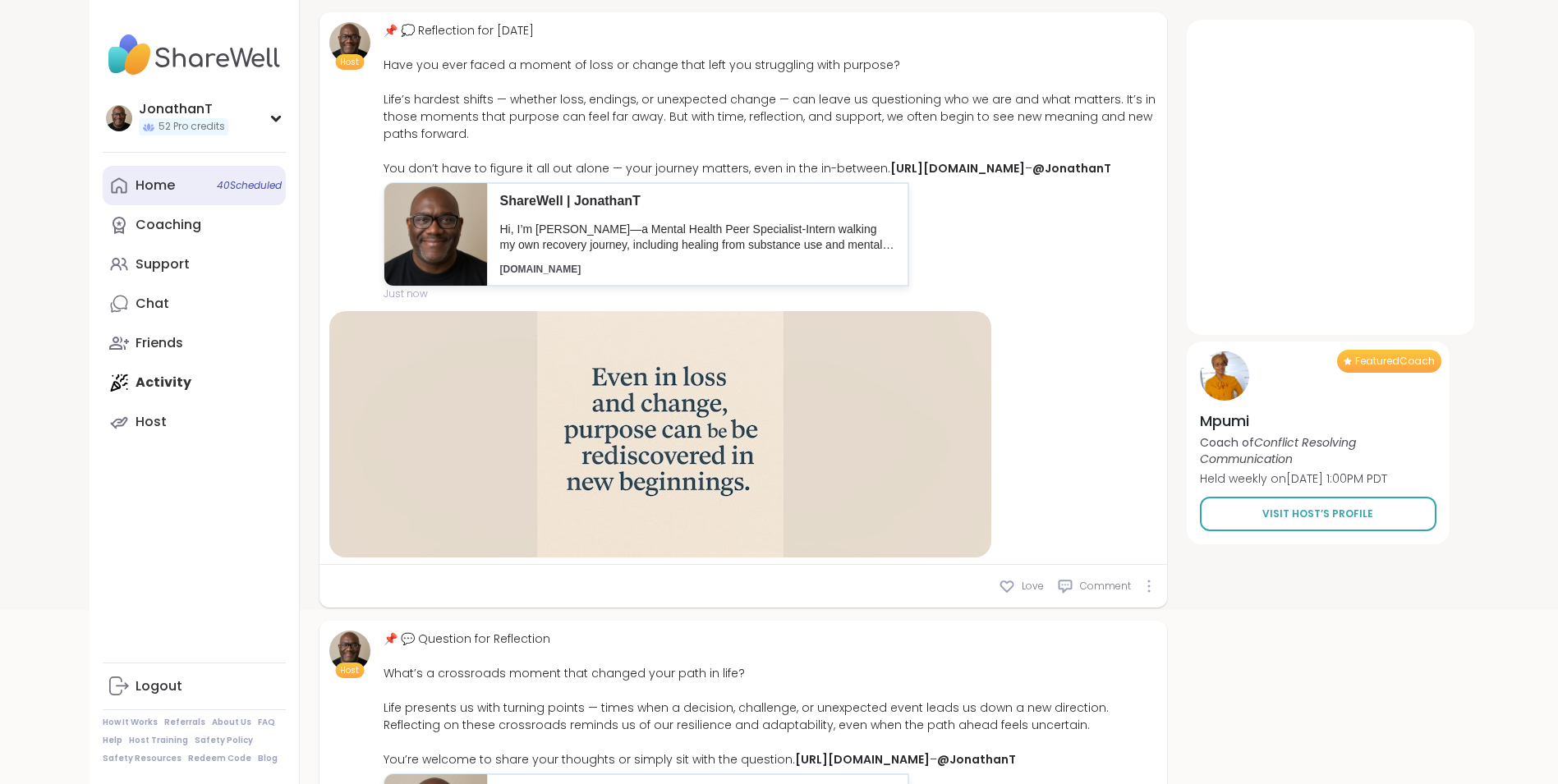
click at [156, 194] on div "Home 40 Scheduled" at bounding box center [156, 185] width 40 height 18
